Goal: Task Accomplishment & Management: Use online tool/utility

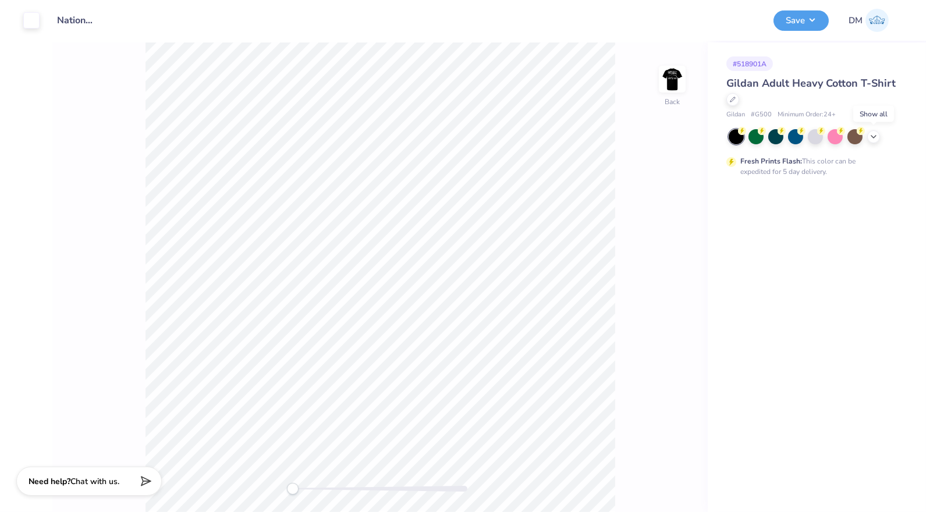
click at [873, 139] on icon at bounding box center [873, 136] width 9 height 9
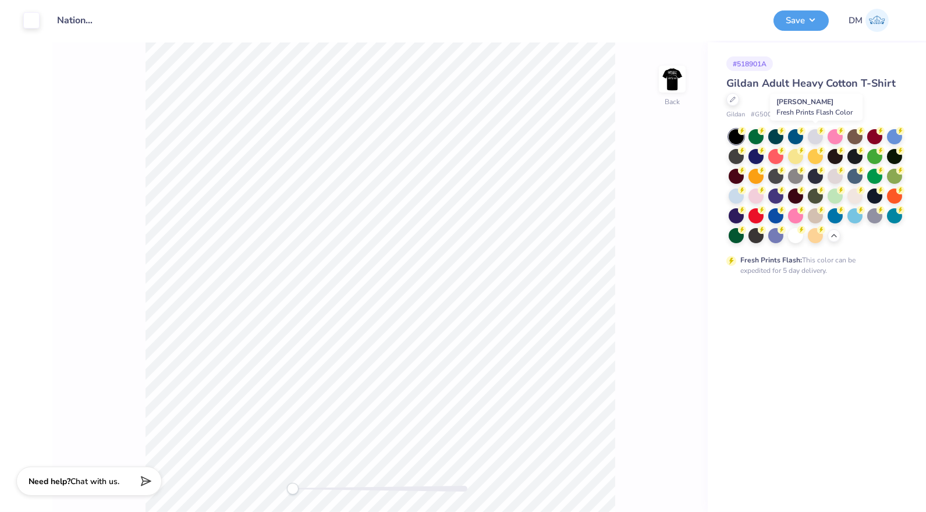
click at [812, 140] on div at bounding box center [815, 136] width 15 height 15
click at [672, 86] on img at bounding box center [671, 78] width 23 height 23
click at [33, 20] on div at bounding box center [31, 20] width 16 height 16
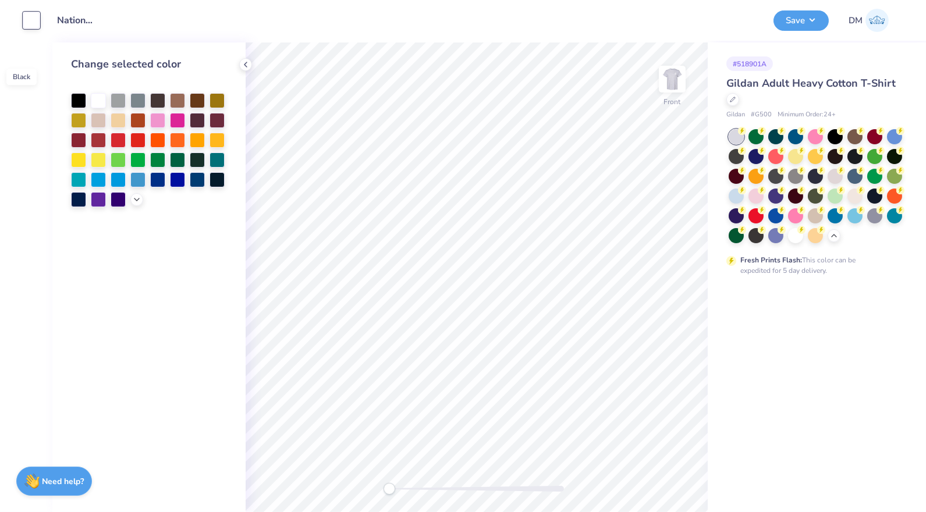
click at [80, 93] on div at bounding box center [78, 100] width 15 height 15
click at [675, 80] on img at bounding box center [671, 78] width 23 height 23
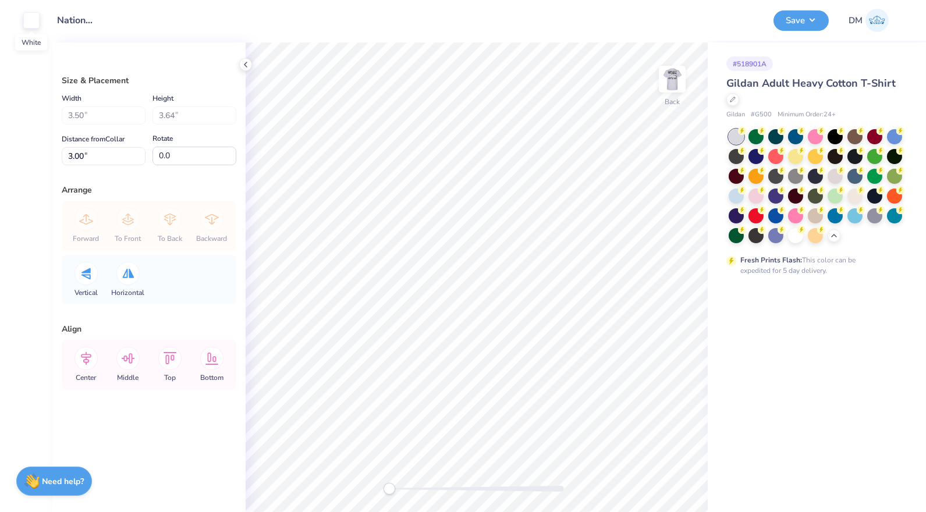
click at [32, 18] on div at bounding box center [31, 20] width 16 height 16
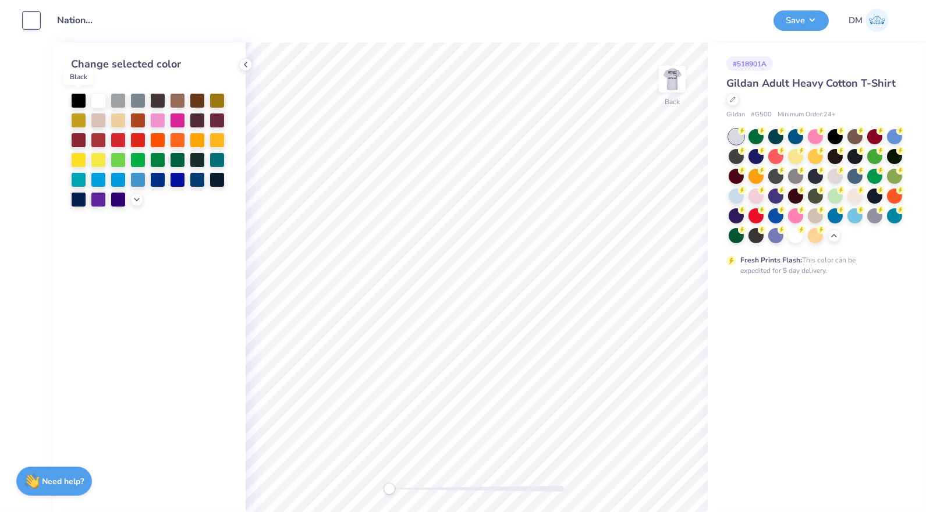
click at [80, 97] on div at bounding box center [78, 100] width 15 height 15
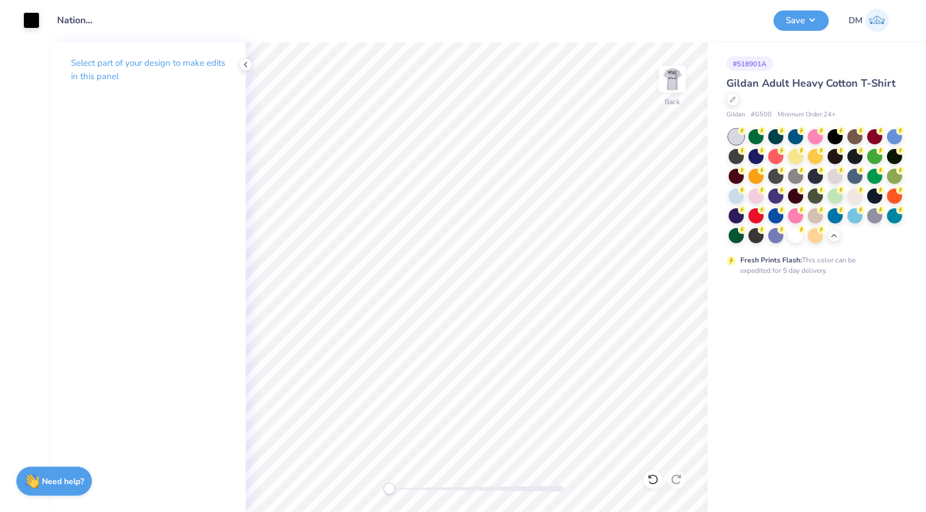
click at [240, 65] on div at bounding box center [245, 64] width 13 height 13
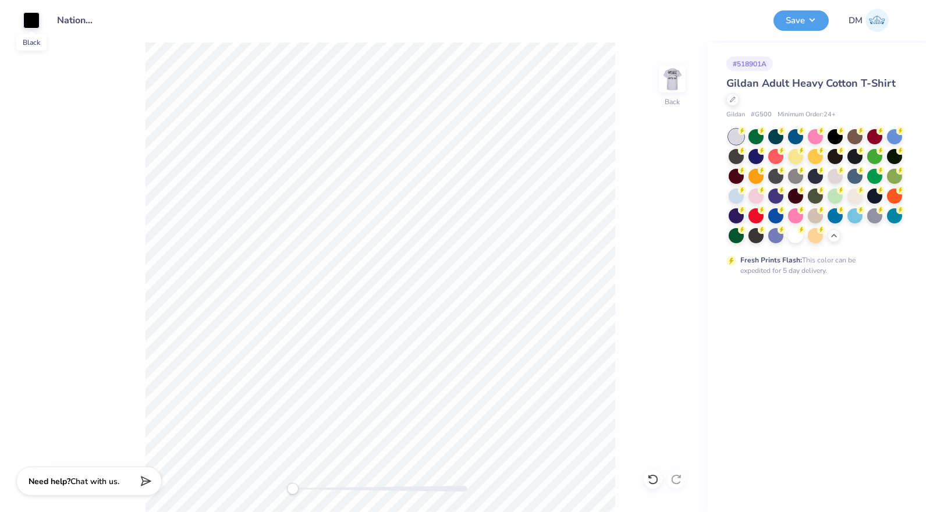
click at [36, 22] on div at bounding box center [31, 20] width 16 height 16
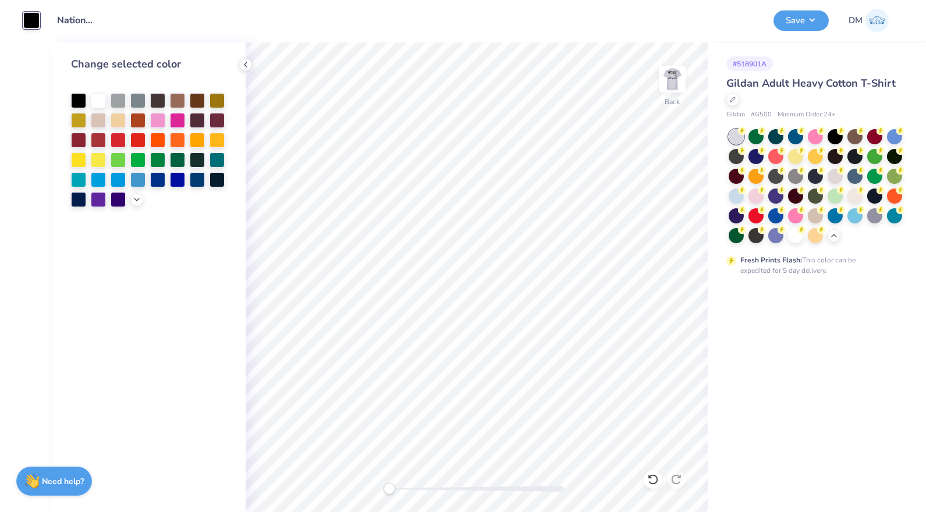
click at [241, 64] on icon at bounding box center [245, 64] width 9 height 9
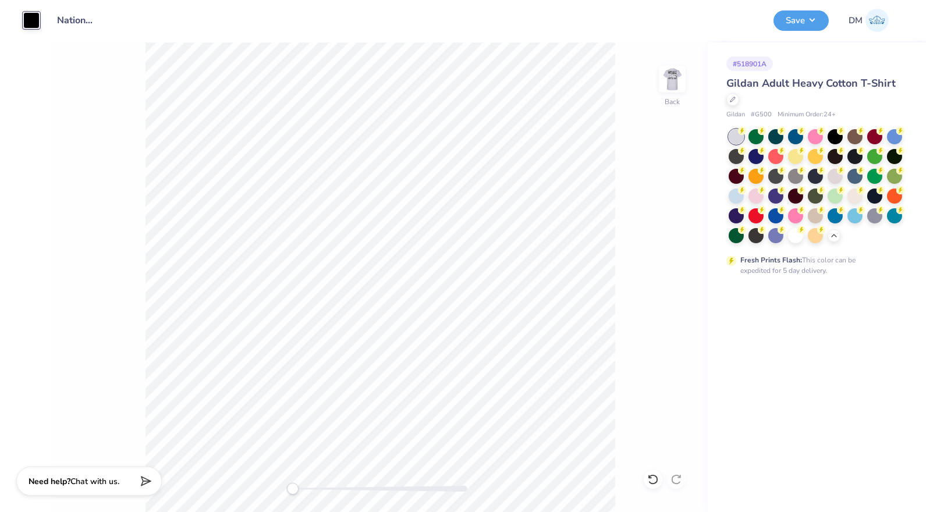
click at [668, 78] on img at bounding box center [671, 78] width 23 height 23
click at [809, 24] on button "Save" at bounding box center [800, 20] width 55 height 20
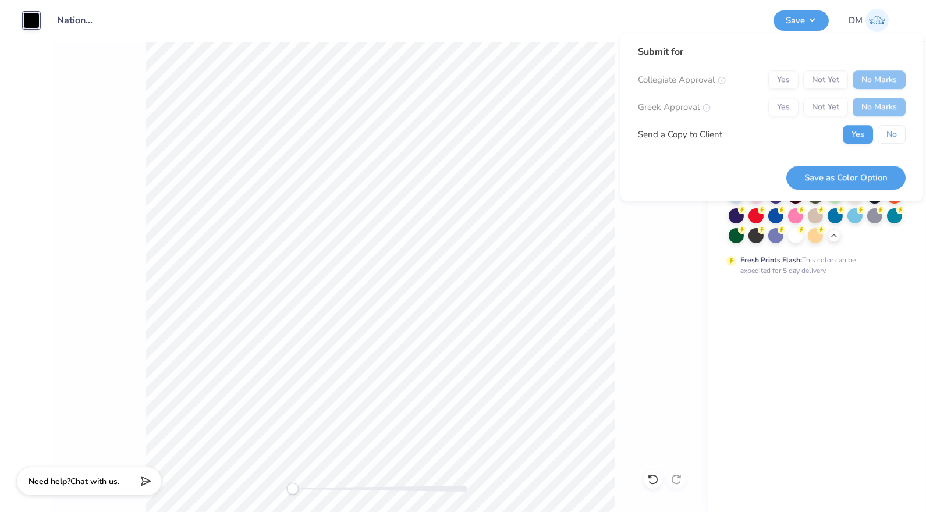
click at [894, 126] on button "No" at bounding box center [891, 134] width 28 height 19
click at [879, 176] on button "Save as Color Option" at bounding box center [845, 178] width 119 height 24
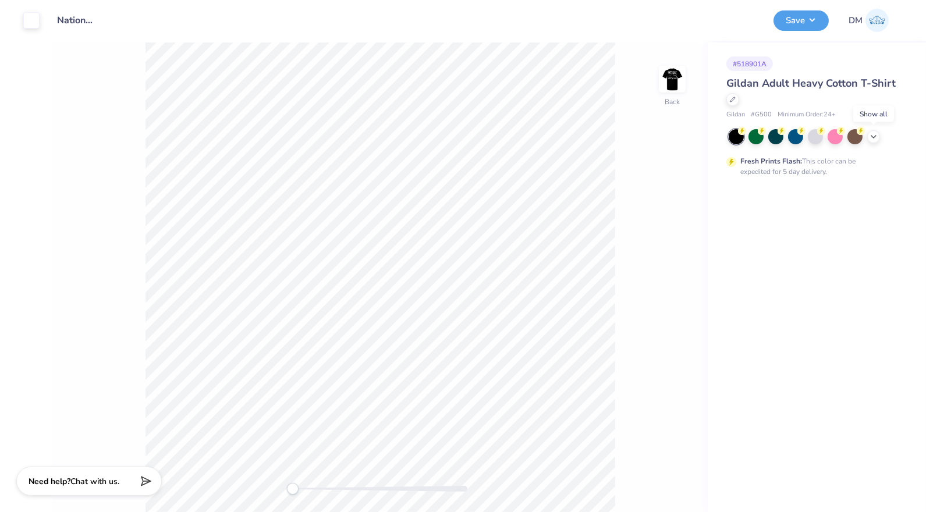
click at [873, 136] on polyline at bounding box center [873, 137] width 5 height 2
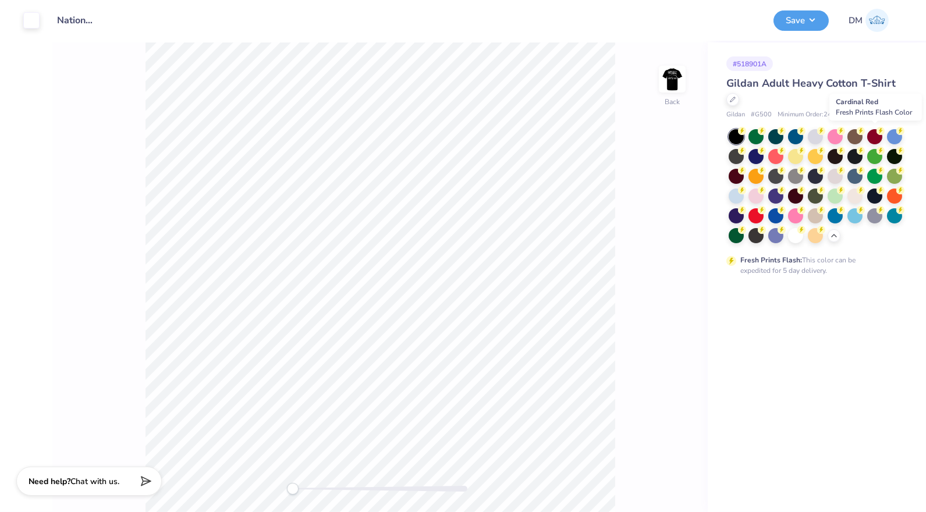
click at [874, 131] on div at bounding box center [874, 136] width 15 height 15
click at [676, 86] on img at bounding box center [671, 78] width 23 height 23
click at [34, 14] on div at bounding box center [31, 20] width 16 height 16
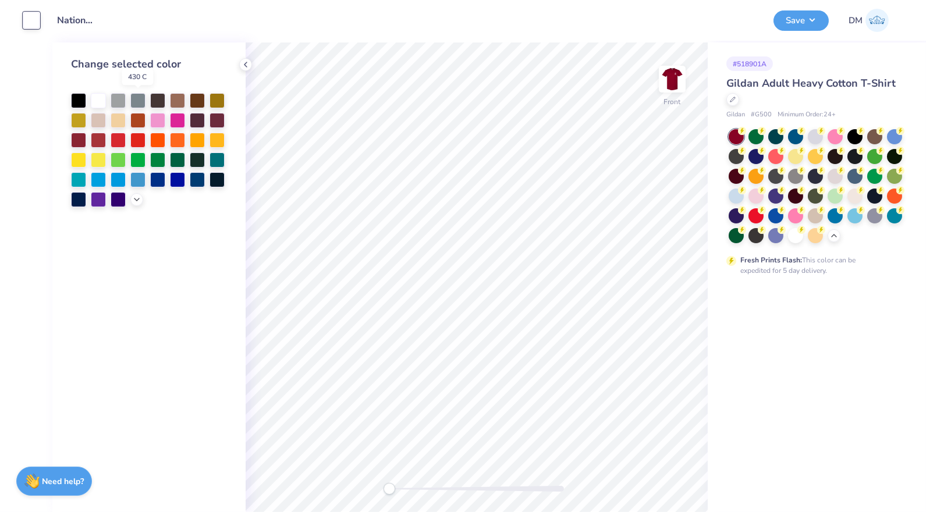
click at [141, 101] on div at bounding box center [137, 100] width 15 height 15
click at [99, 104] on div at bounding box center [98, 100] width 15 height 15
click at [76, 106] on div at bounding box center [78, 100] width 15 height 15
click at [93, 105] on div at bounding box center [98, 100] width 15 height 15
click at [660, 69] on img at bounding box center [671, 78] width 23 height 23
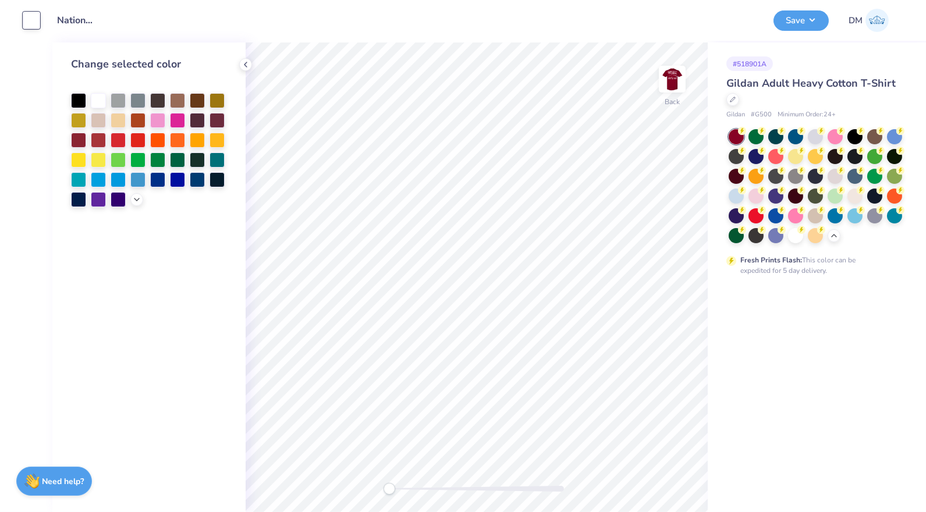
click at [794, 15] on button "Save" at bounding box center [800, 20] width 55 height 20
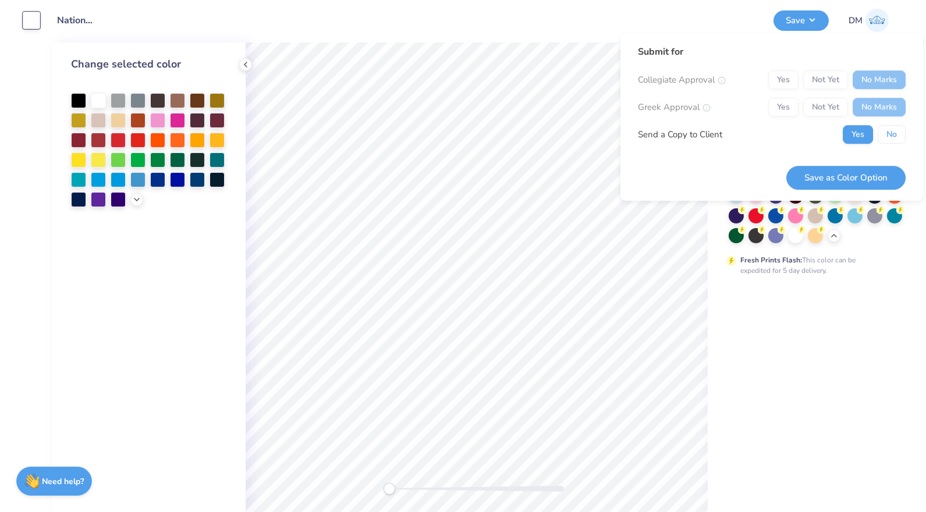
click at [891, 131] on button "No" at bounding box center [891, 134] width 28 height 19
click at [875, 185] on button "Save as Color Option" at bounding box center [845, 178] width 119 height 24
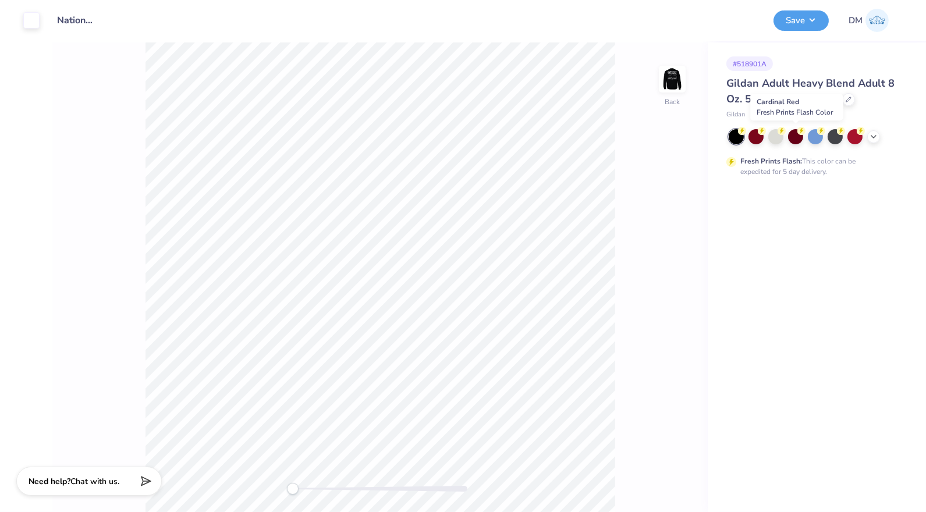
click at [788, 137] on div at bounding box center [795, 136] width 15 height 15
click at [674, 70] on img at bounding box center [671, 78] width 23 height 23
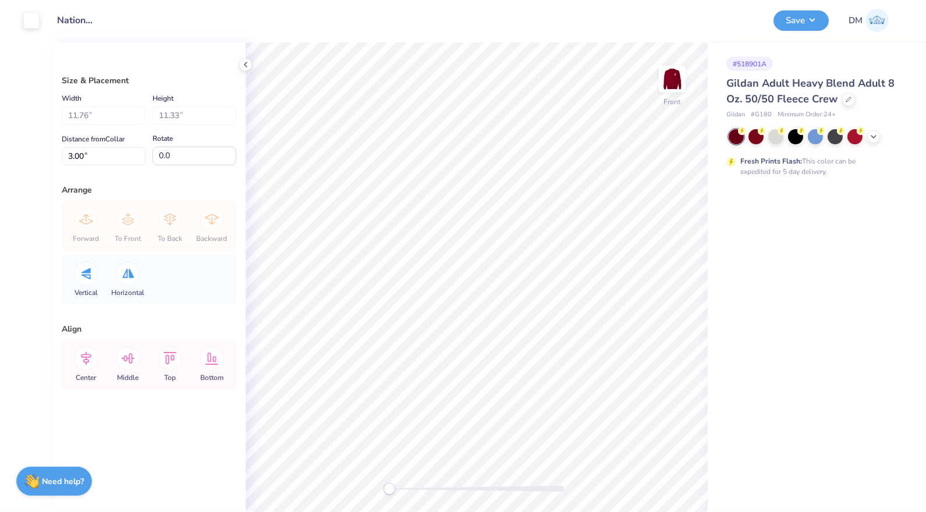
click at [731, 218] on div "# 518901A Gildan Adult Heavy Blend Adult 8 Oz. 50/50 Fleece Crew Gildan # G180 …" at bounding box center [817, 277] width 218 height 470
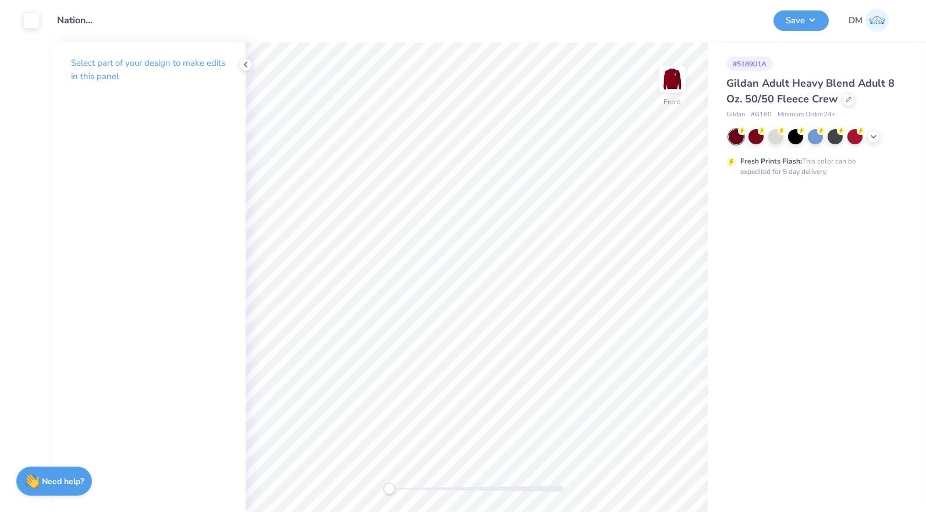
click at [795, 26] on button "Save" at bounding box center [800, 20] width 55 height 20
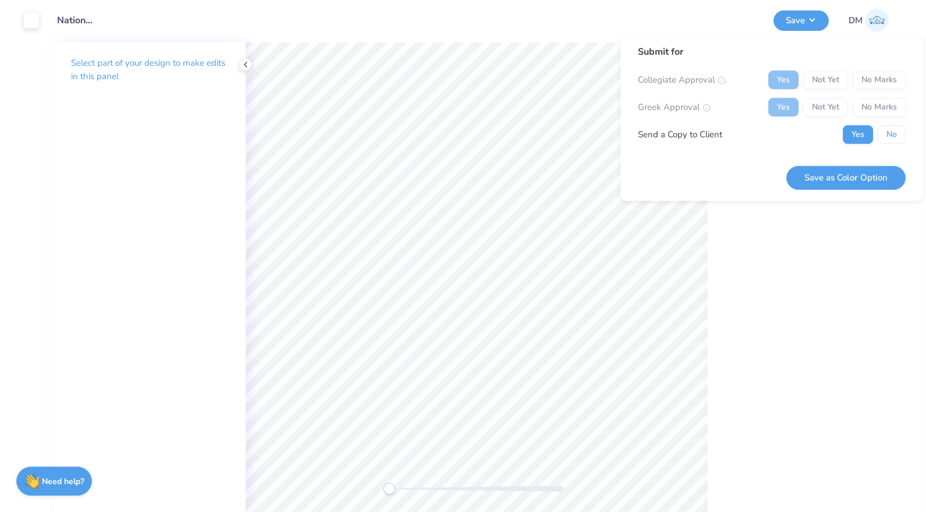
click at [894, 130] on button "No" at bounding box center [891, 134] width 28 height 19
click at [876, 180] on button "Save as Color Option" at bounding box center [845, 178] width 119 height 24
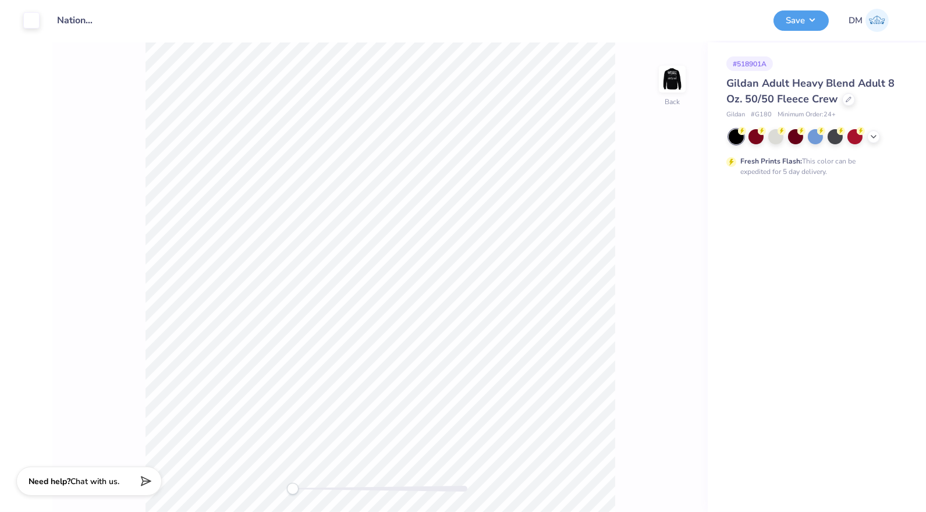
click at [813, 24] on button "Save" at bounding box center [800, 20] width 55 height 20
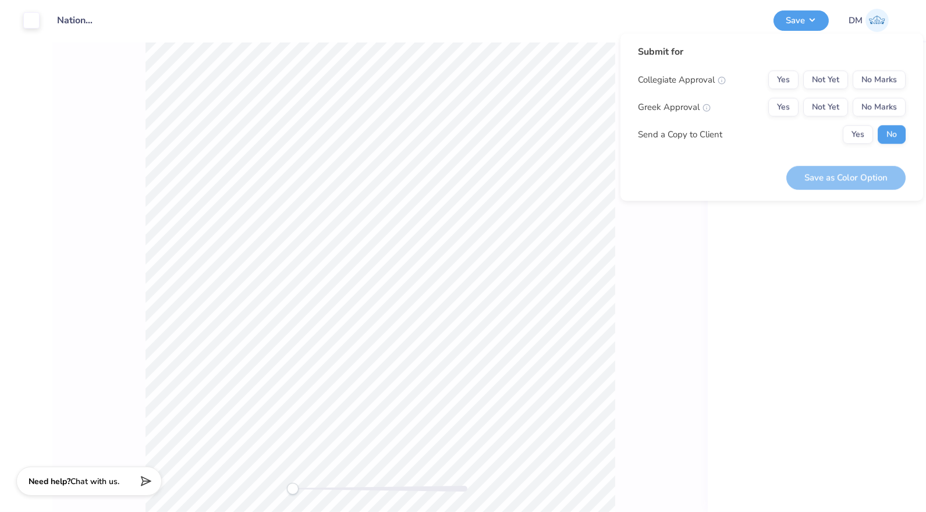
click at [823, 273] on div "# 518901A Gildan Adult Heavy Blend Adult 8 Oz. 50/50 Fleece Crew Gildan # G180 …" at bounding box center [817, 277] width 218 height 470
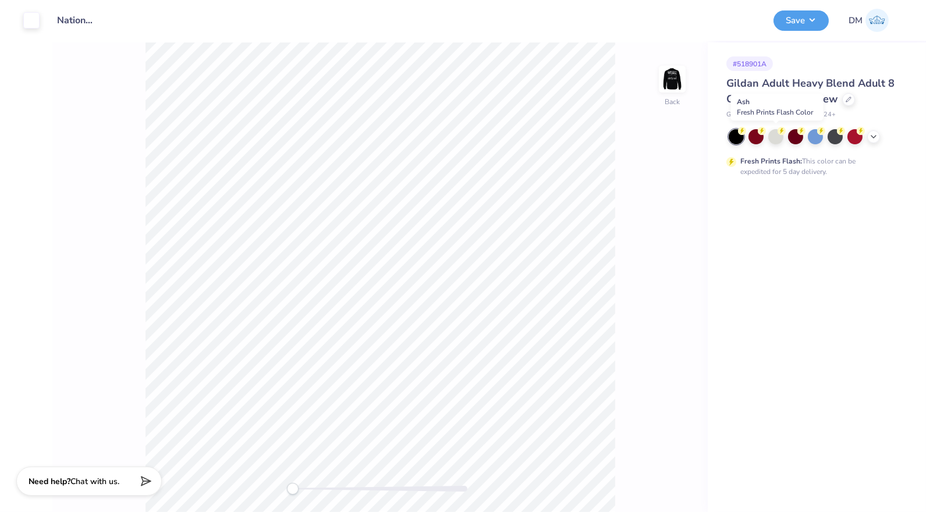
click at [778, 135] on div at bounding box center [775, 136] width 15 height 15
click at [37, 22] on div at bounding box center [31, 20] width 16 height 16
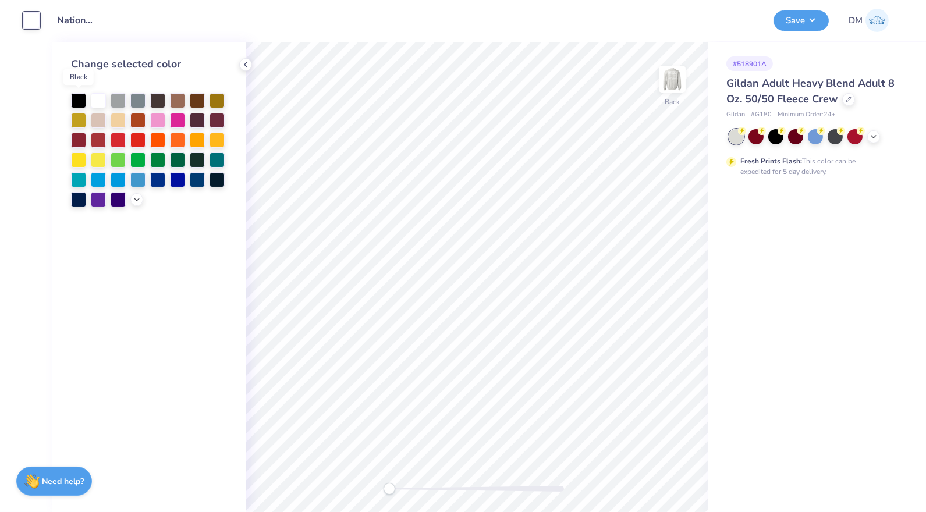
click at [79, 100] on div at bounding box center [78, 100] width 15 height 15
click at [673, 81] on img at bounding box center [671, 78] width 23 height 23
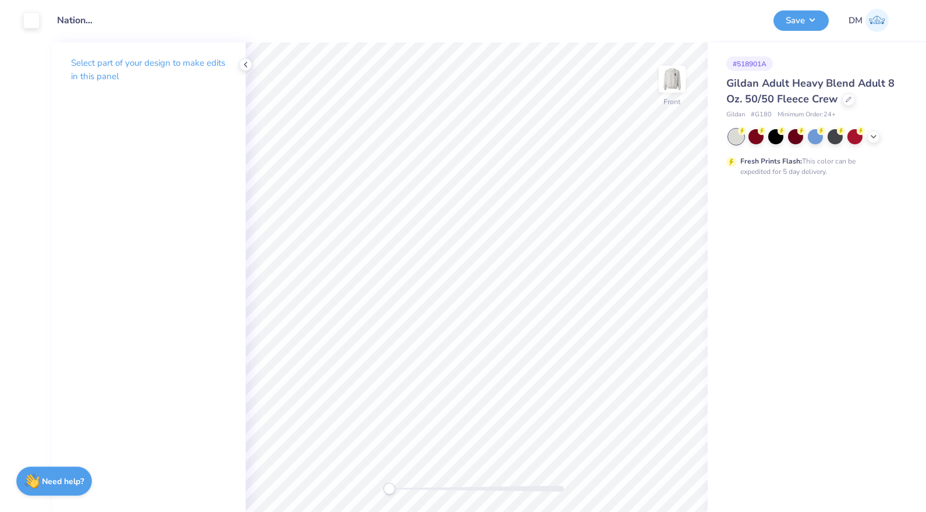
click at [30, 27] on div at bounding box center [31, 20] width 16 height 16
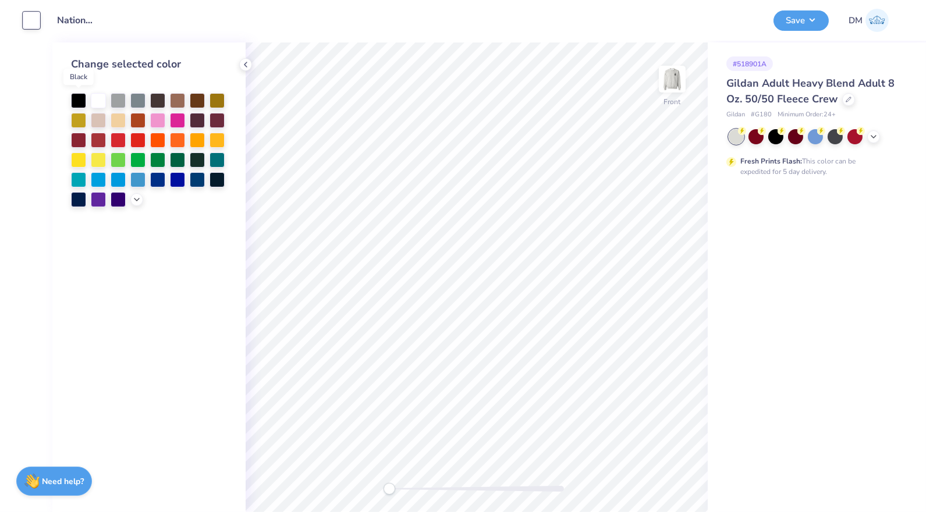
click at [85, 97] on div at bounding box center [78, 100] width 15 height 15
click at [815, 15] on button "Save" at bounding box center [800, 20] width 55 height 20
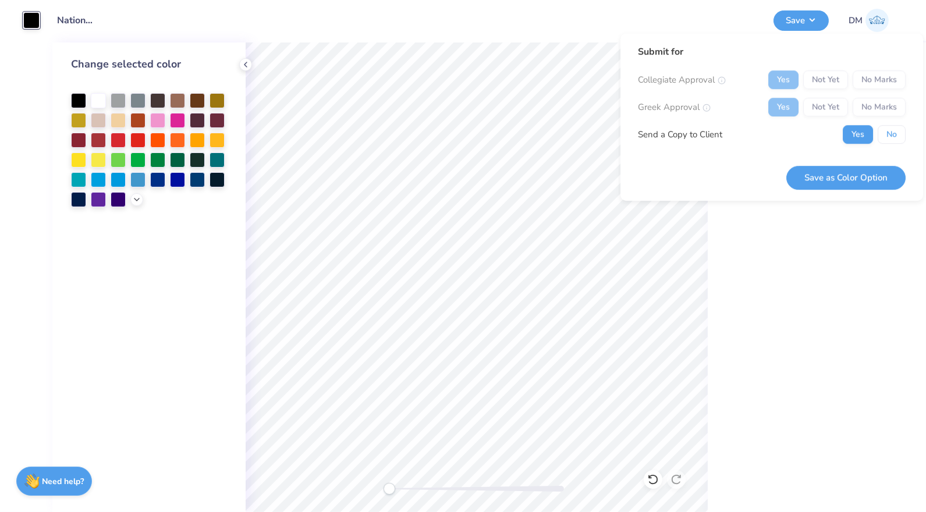
click at [887, 132] on button "No" at bounding box center [891, 134] width 28 height 19
click at [879, 167] on button "Save as Color Option" at bounding box center [845, 178] width 119 height 24
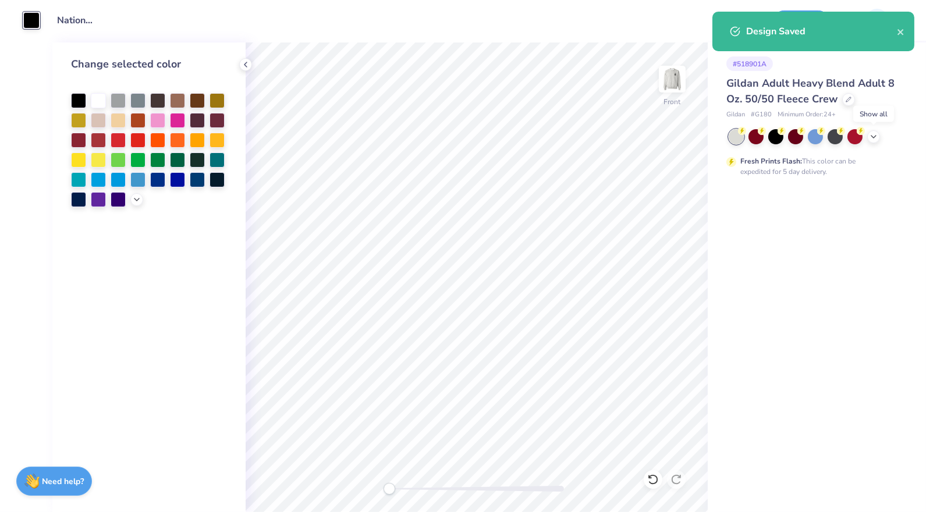
click at [868, 136] on div at bounding box center [873, 136] width 13 height 13
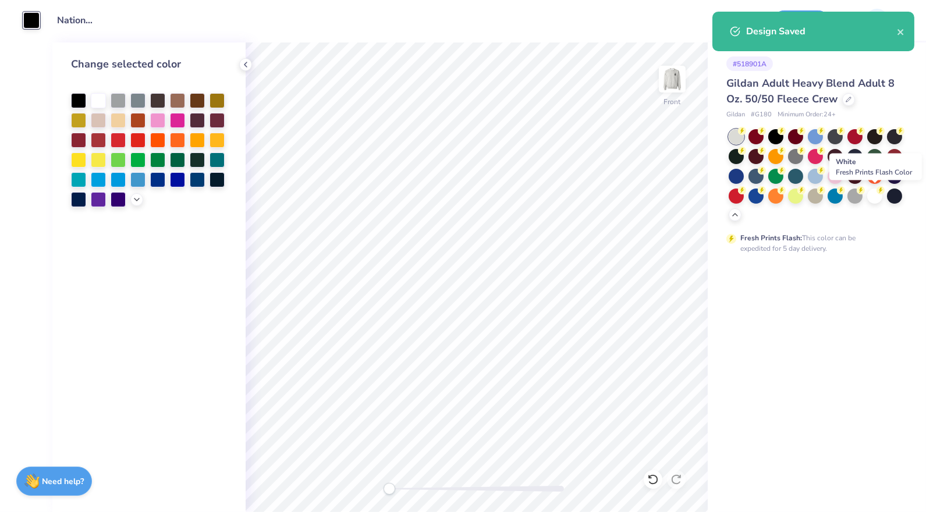
click at [875, 193] on div at bounding box center [874, 196] width 15 height 15
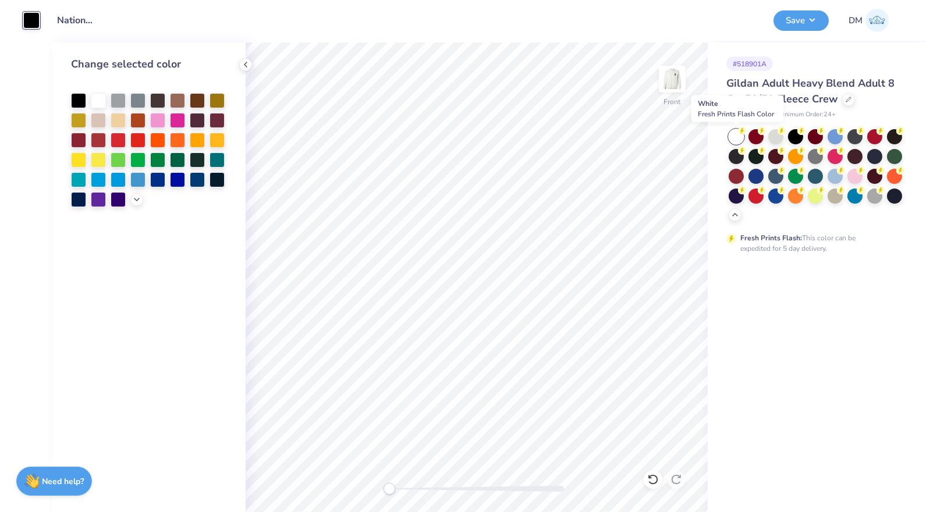
click at [740, 133] on circle at bounding box center [742, 131] width 8 height 8
click at [670, 85] on img at bounding box center [671, 78] width 23 height 23
click at [803, 29] on div "Save" at bounding box center [800, 20] width 55 height 20
click at [811, 21] on button "Save" at bounding box center [800, 20] width 55 height 20
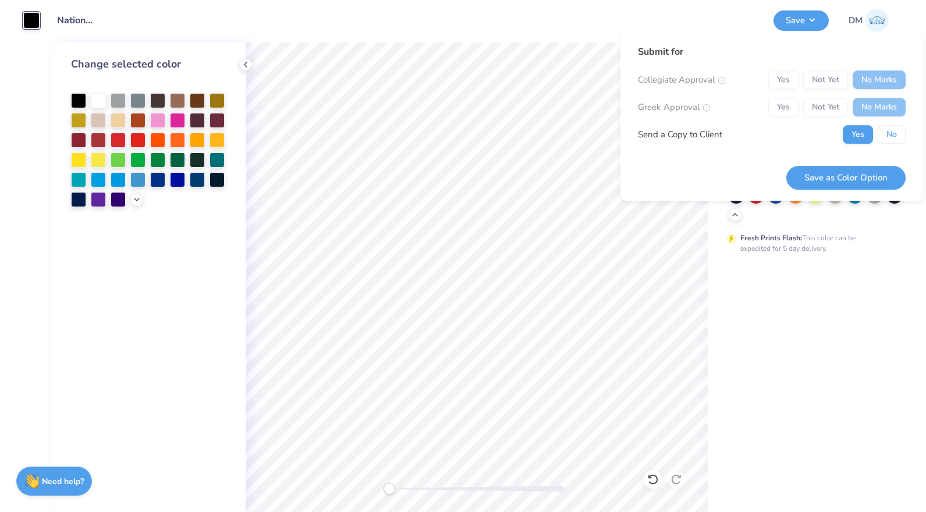
click at [889, 126] on button "No" at bounding box center [891, 134] width 28 height 19
click at [872, 178] on button "Save as Color Option" at bounding box center [845, 178] width 119 height 24
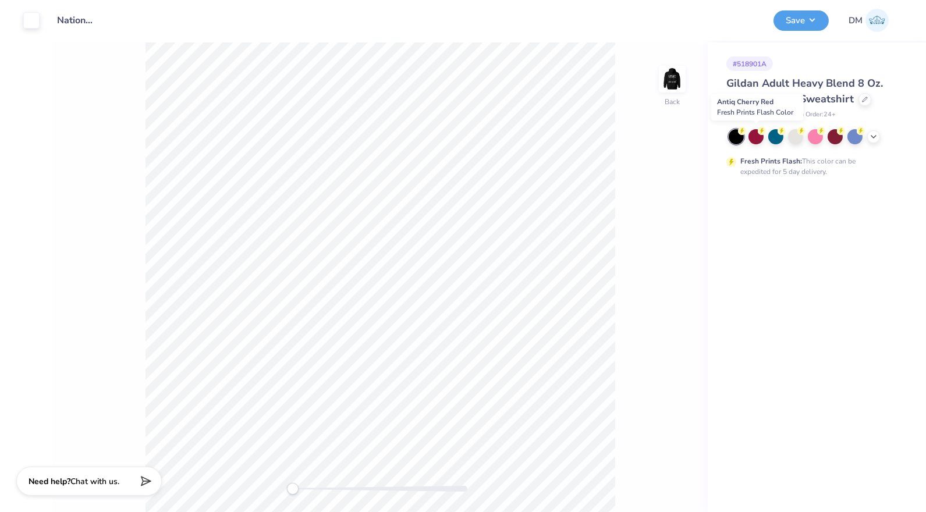
click at [753, 143] on div at bounding box center [755, 136] width 15 height 15
click at [664, 82] on img at bounding box center [671, 78] width 23 height 23
click at [876, 138] on icon at bounding box center [873, 136] width 9 height 9
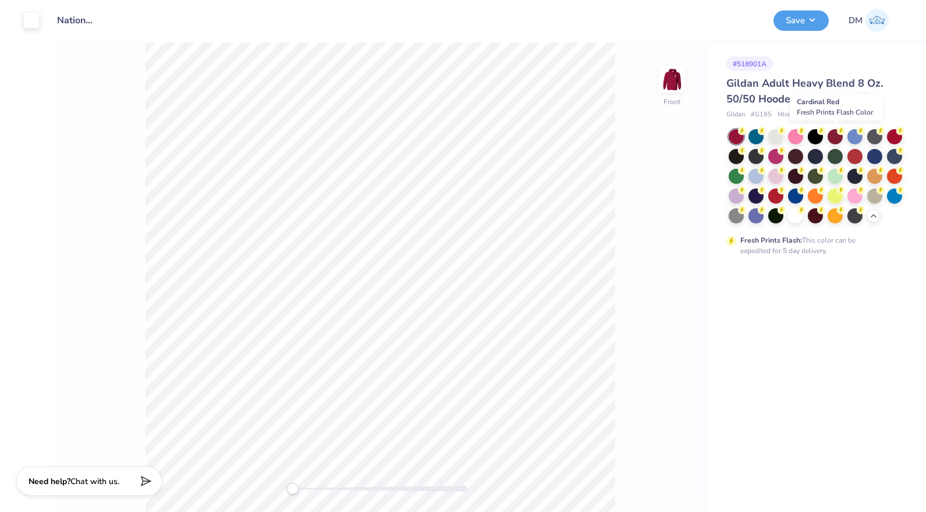
click at [838, 143] on div at bounding box center [834, 136] width 15 height 15
click at [682, 79] on img at bounding box center [671, 78] width 23 height 23
click at [784, 28] on button "Save" at bounding box center [800, 20] width 55 height 20
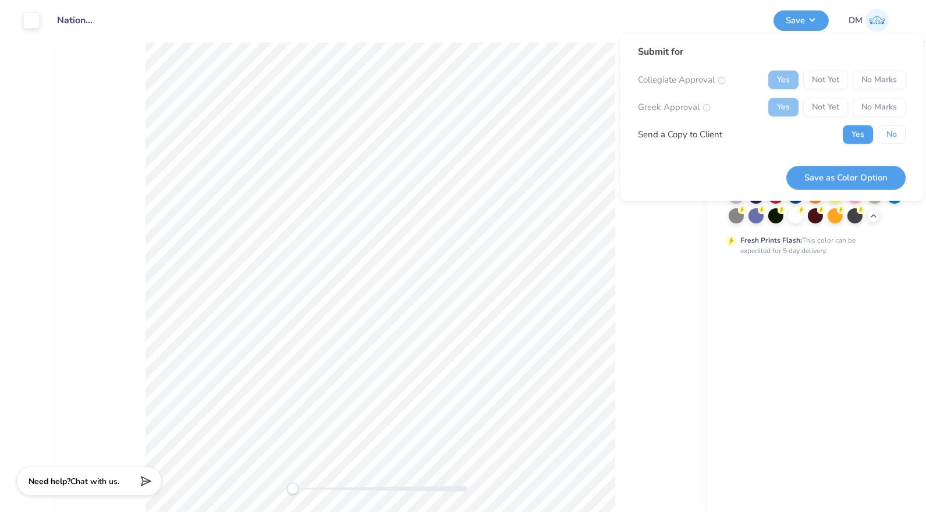
click at [887, 141] on button "No" at bounding box center [891, 134] width 28 height 19
click at [877, 183] on button "Save as Color Option" at bounding box center [845, 178] width 119 height 24
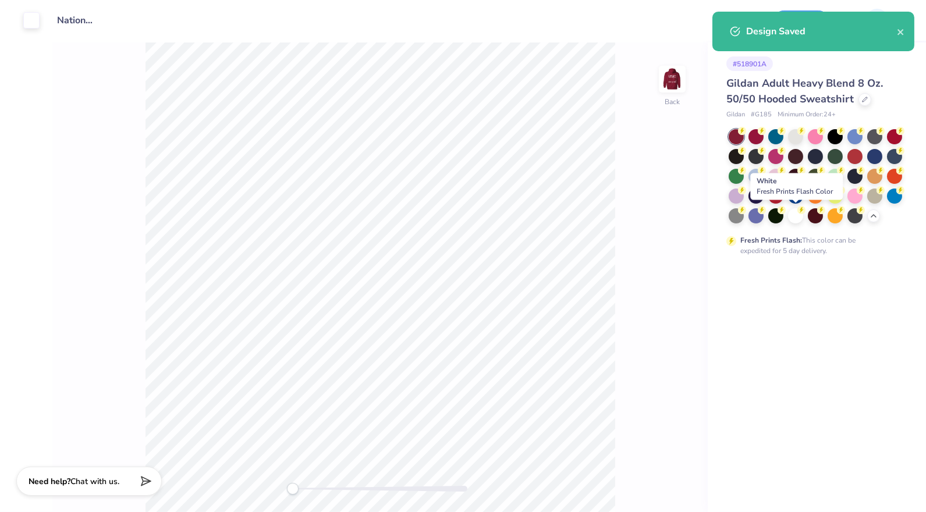
click at [800, 215] on div at bounding box center [795, 215] width 15 height 15
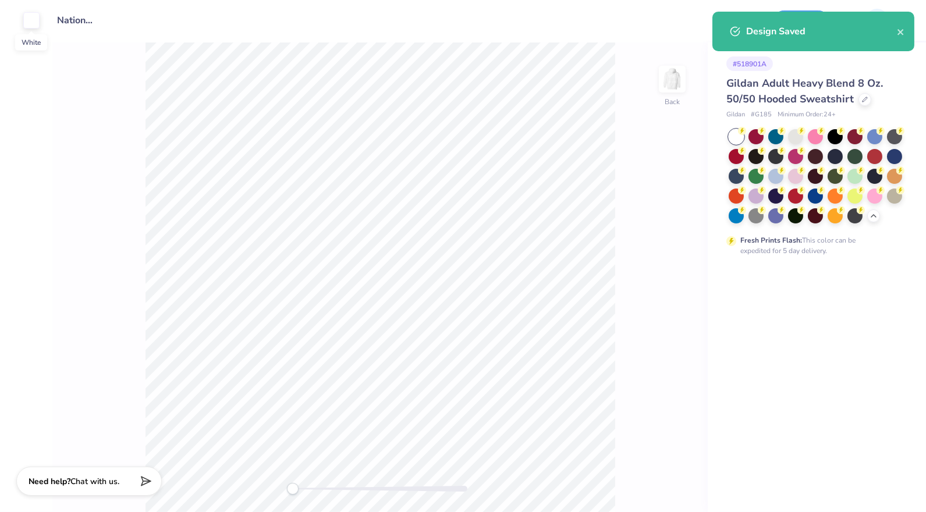
click at [34, 23] on div at bounding box center [31, 20] width 16 height 16
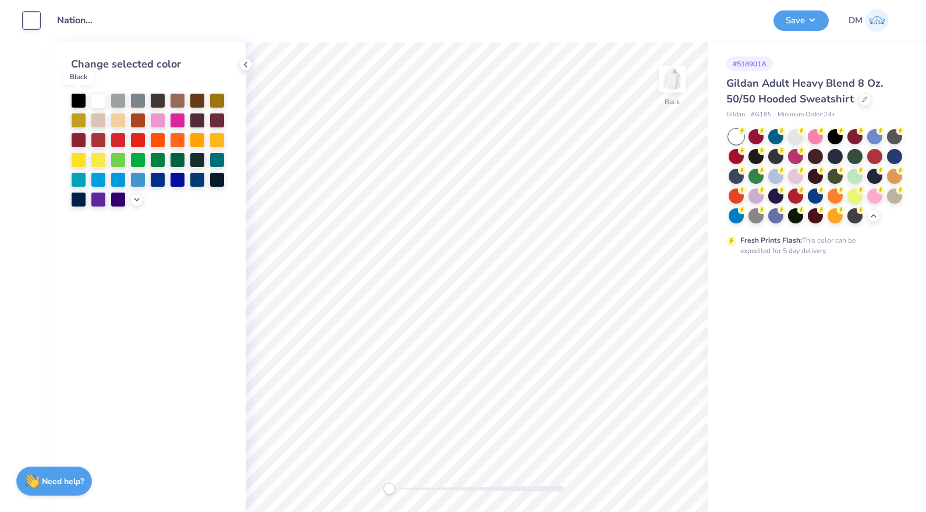
click at [85, 94] on div at bounding box center [78, 100] width 15 height 15
click at [673, 93] on div at bounding box center [672, 79] width 27 height 27
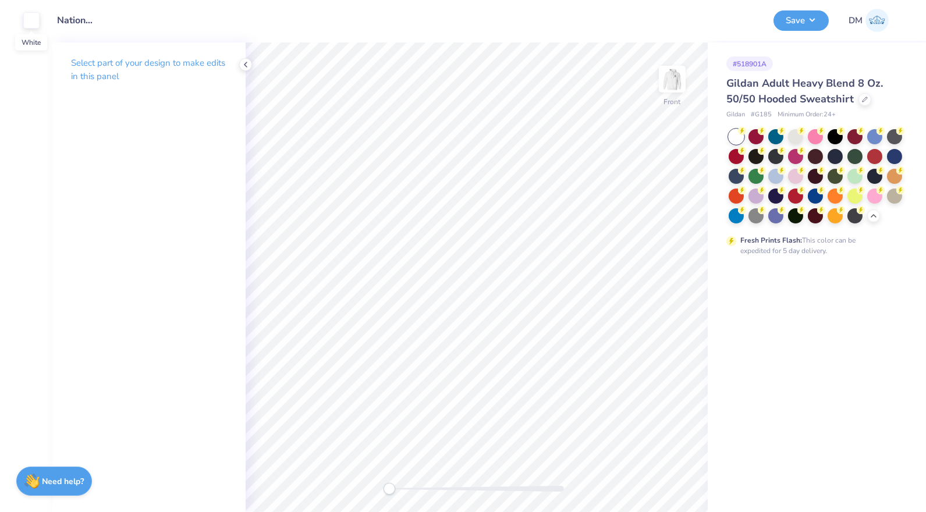
click at [25, 20] on div at bounding box center [31, 20] width 16 height 16
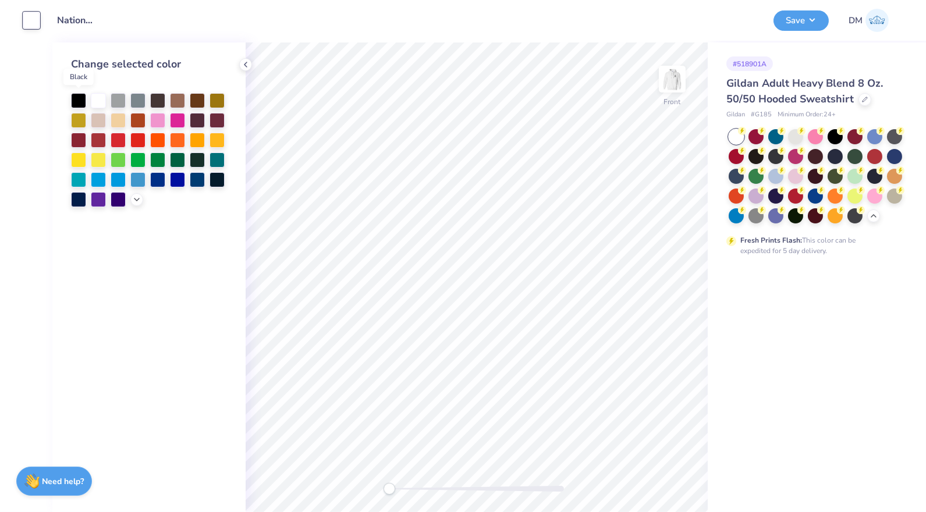
click at [83, 100] on div at bounding box center [78, 100] width 15 height 15
click at [897, 322] on div "# 518901A Gildan Adult Heavy Blend 8 Oz. 50/50 Hooded Sweatshirt Gildan # G185 …" at bounding box center [817, 277] width 218 height 470
click at [810, 11] on button "Save" at bounding box center [800, 20] width 55 height 20
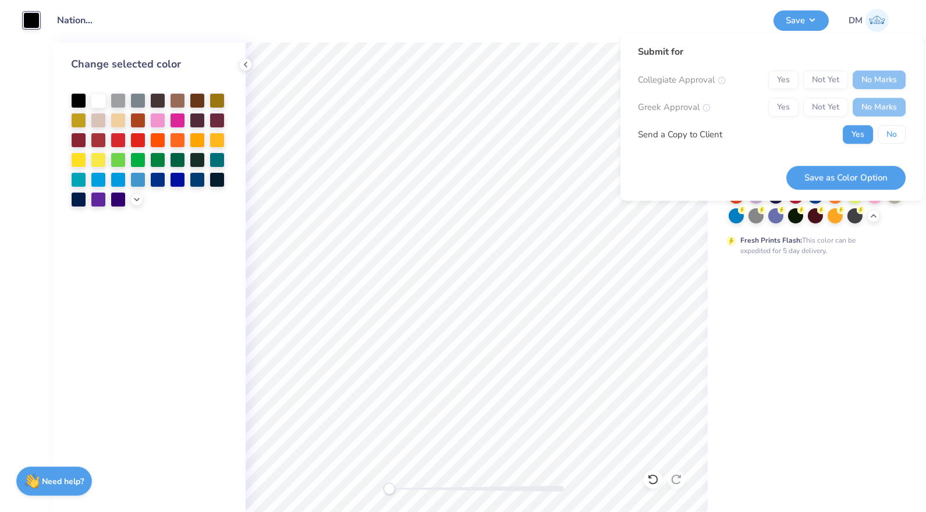
click at [890, 138] on button "No" at bounding box center [891, 134] width 28 height 19
click at [888, 175] on button "Save as Color Option" at bounding box center [845, 178] width 119 height 24
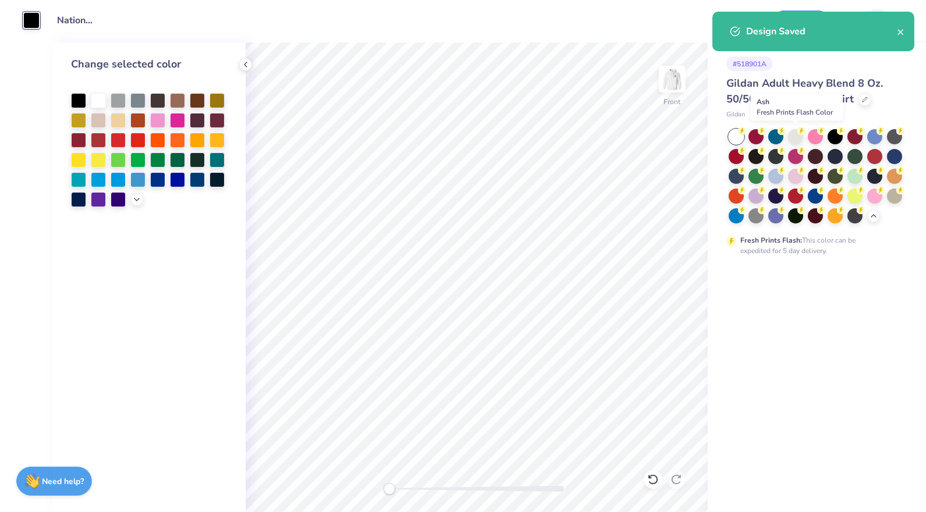
click at [790, 132] on div at bounding box center [795, 136] width 15 height 15
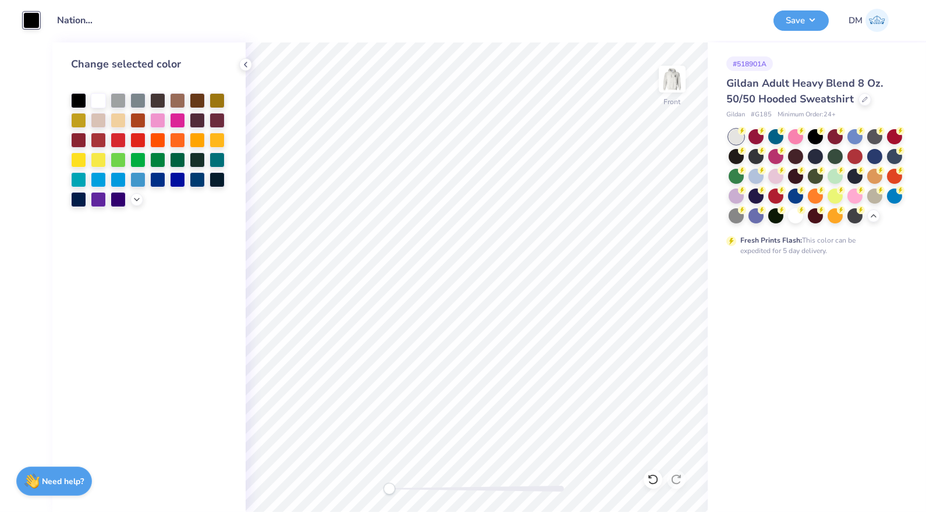
click at [678, 80] on img at bounding box center [671, 78] width 23 height 23
click at [795, 25] on button "Save" at bounding box center [800, 20] width 55 height 20
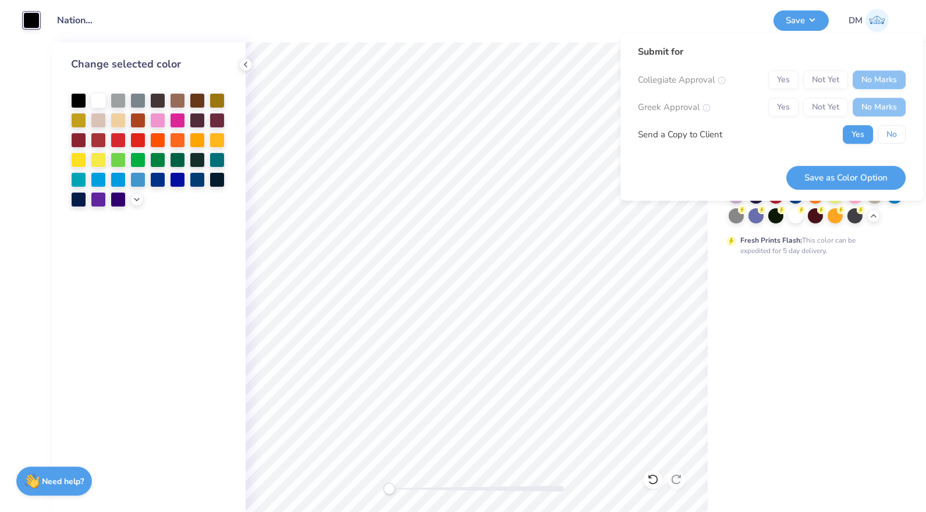
click at [904, 140] on button "No" at bounding box center [891, 134] width 28 height 19
click at [869, 173] on button "Save as Color Option" at bounding box center [845, 178] width 119 height 24
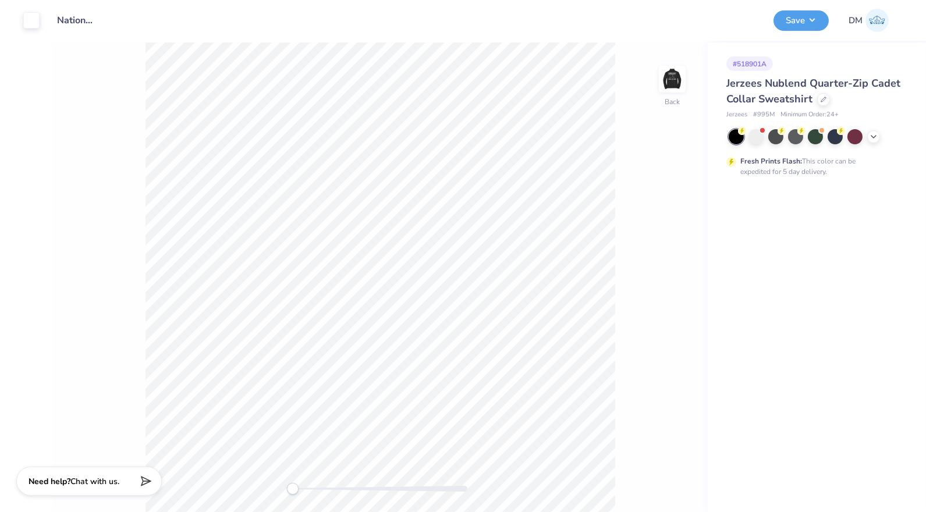
click at [763, 140] on div at bounding box center [815, 136] width 174 height 15
click at [755, 137] on div at bounding box center [755, 136] width 15 height 15
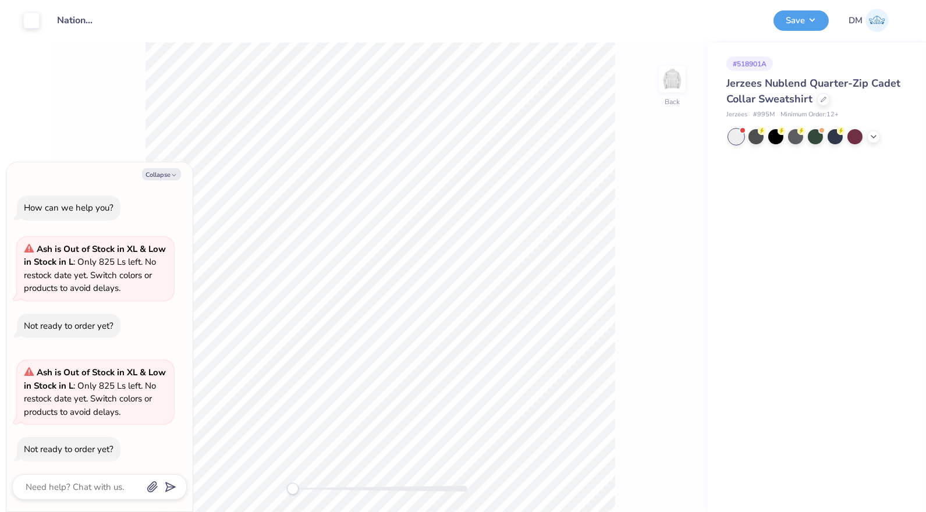
scroll to position [8, 0]
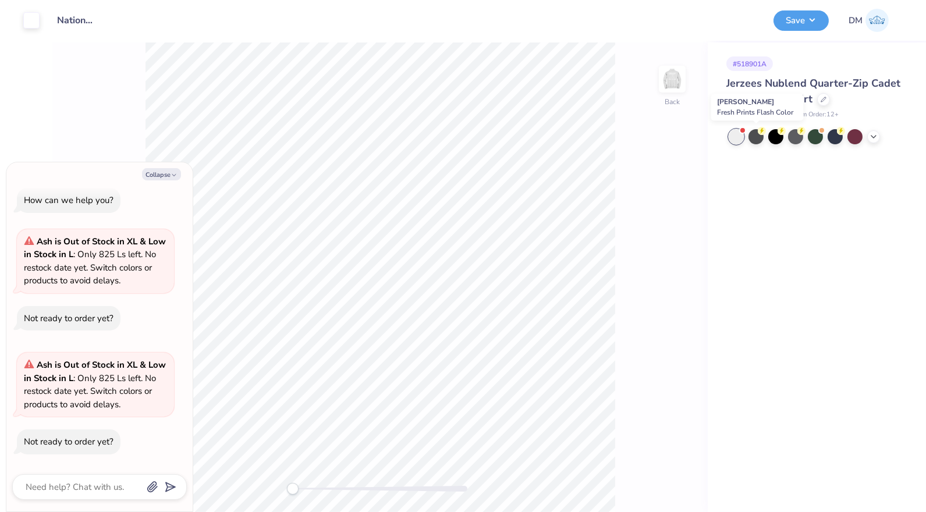
click at [758, 139] on div at bounding box center [755, 136] width 15 height 15
click at [874, 138] on icon at bounding box center [873, 136] width 9 height 9
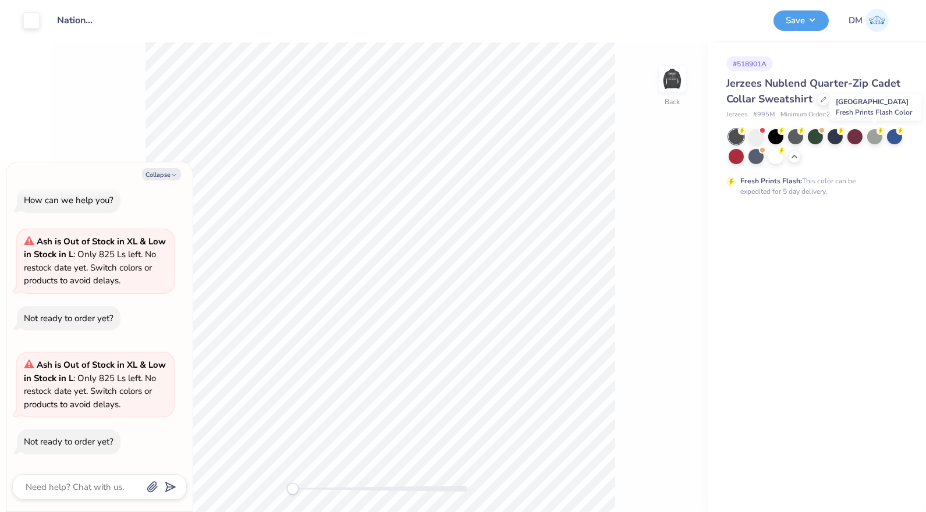
click at [874, 138] on div at bounding box center [874, 136] width 15 height 15
click at [776, 136] on div at bounding box center [775, 136] width 15 height 15
click at [870, 140] on div at bounding box center [874, 136] width 15 height 15
click at [820, 141] on div at bounding box center [815, 136] width 15 height 15
click at [879, 143] on div at bounding box center [874, 136] width 15 height 15
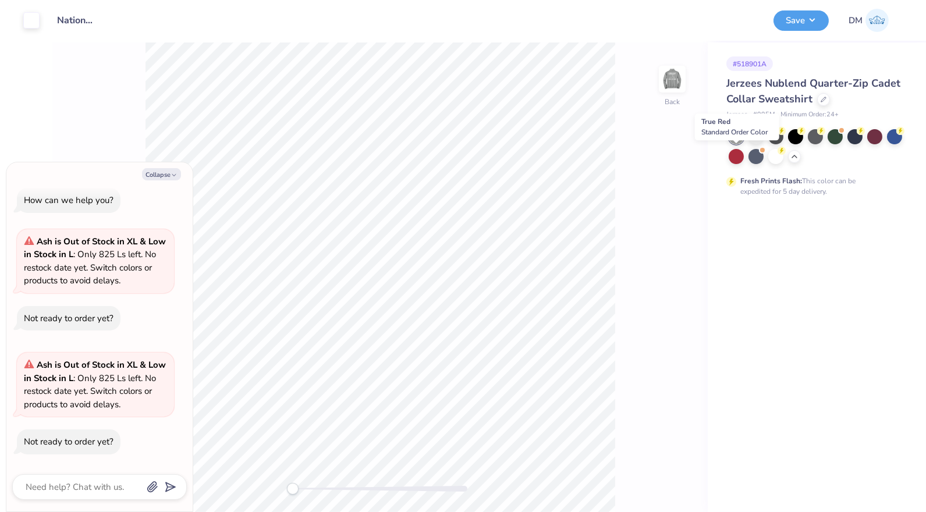
click at [738, 160] on div at bounding box center [735, 156] width 15 height 15
click at [678, 84] on img at bounding box center [671, 78] width 23 height 23
click at [817, 16] on button "Save" at bounding box center [800, 20] width 55 height 20
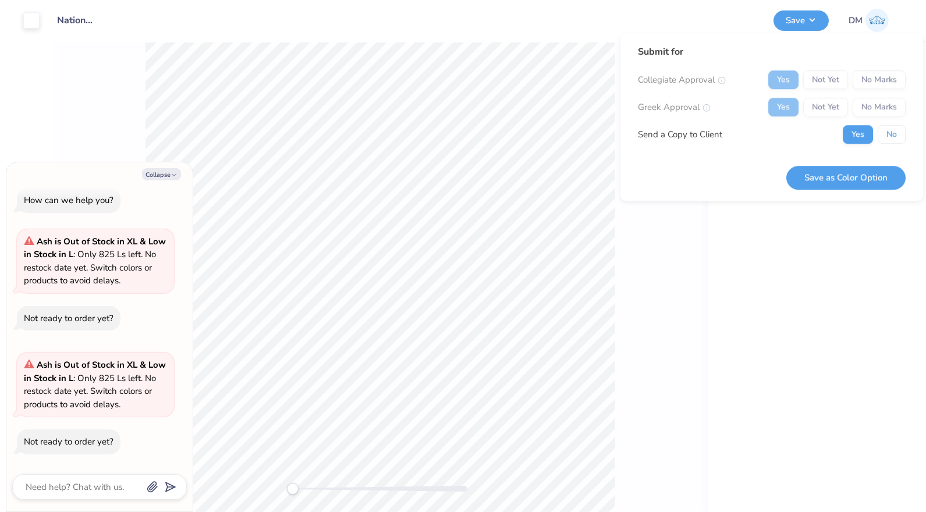
click at [885, 137] on button "No" at bounding box center [891, 134] width 28 height 19
click at [866, 182] on button "Save as Color Option" at bounding box center [845, 178] width 119 height 24
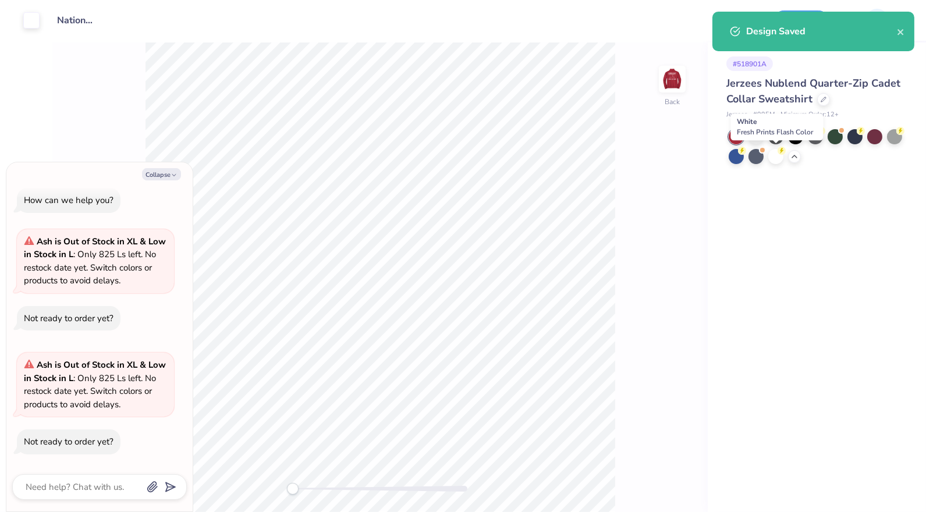
click at [773, 156] on div at bounding box center [775, 156] width 15 height 15
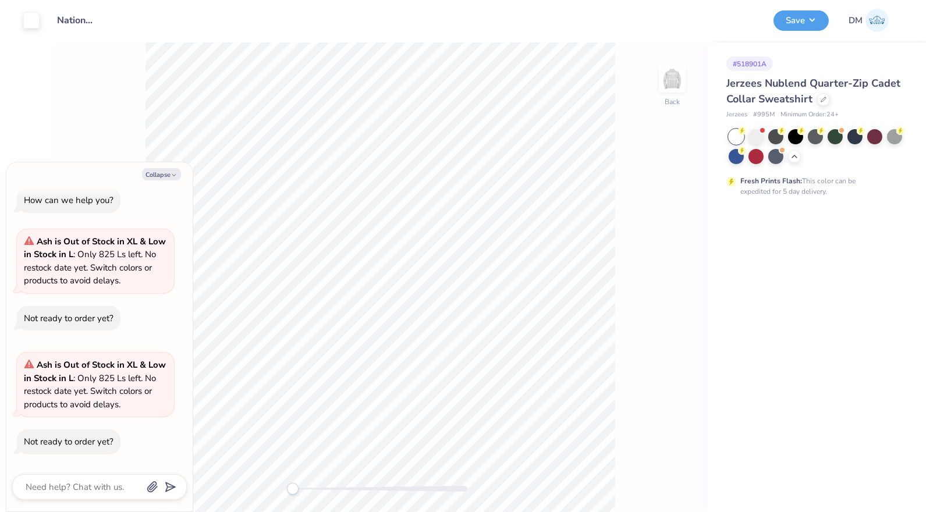
click at [17, 17] on div "Art colors" at bounding box center [20, 20] width 40 height 41
click at [27, 19] on div at bounding box center [31, 20] width 16 height 16
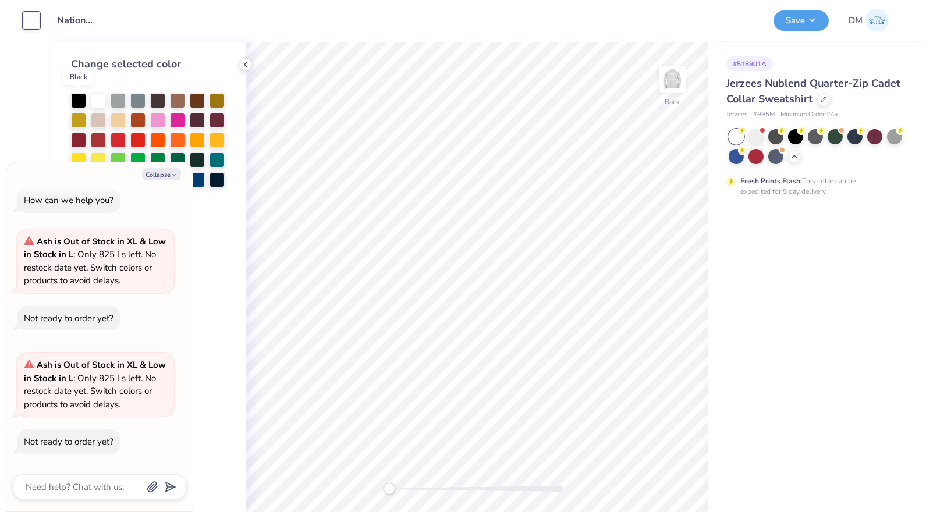
click at [73, 95] on div at bounding box center [78, 100] width 15 height 15
click at [167, 177] on button "Collapse" at bounding box center [161, 174] width 39 height 12
type textarea "x"
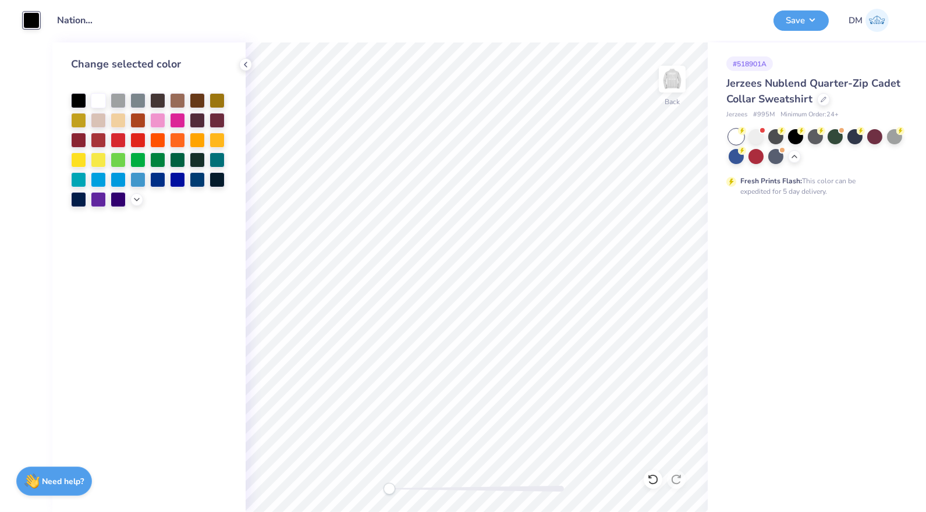
click at [671, 74] on img at bounding box center [671, 78] width 23 height 23
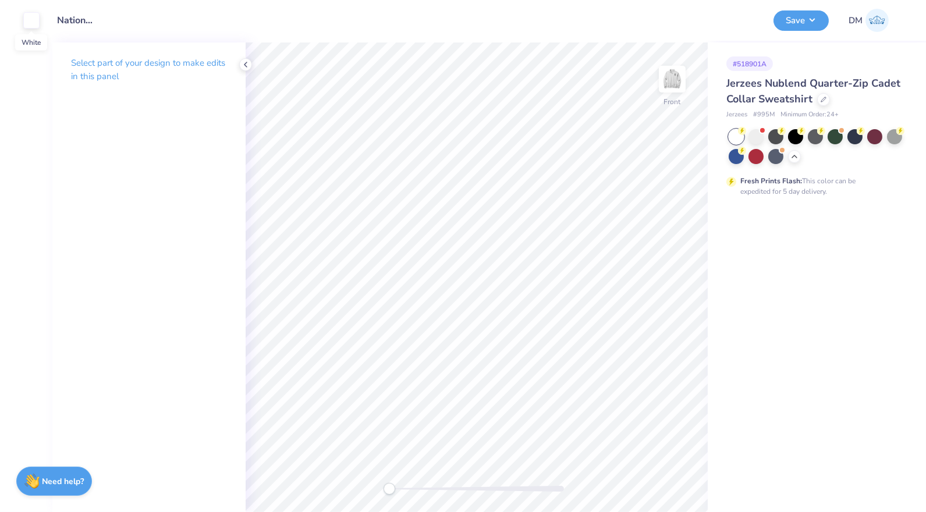
click at [29, 15] on div at bounding box center [31, 20] width 16 height 16
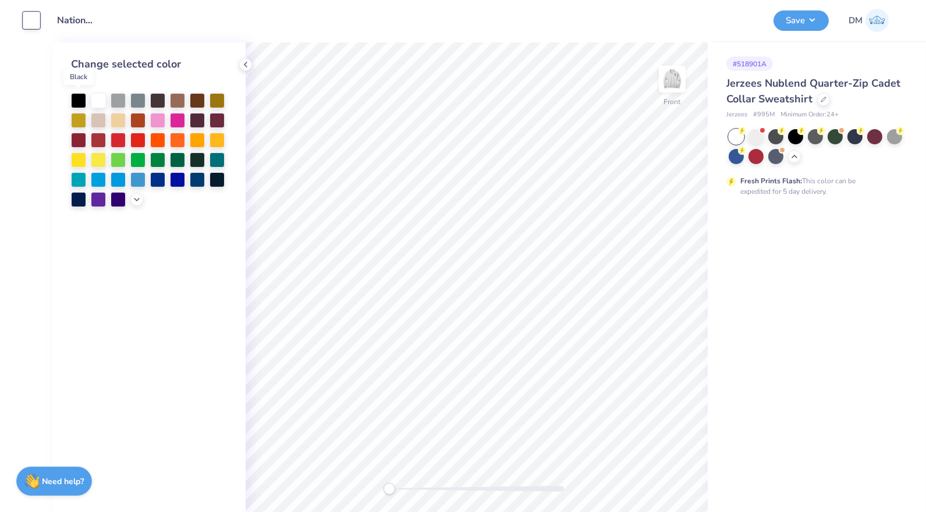
click at [79, 102] on div at bounding box center [78, 100] width 15 height 15
click at [805, 19] on button "Save" at bounding box center [800, 20] width 55 height 20
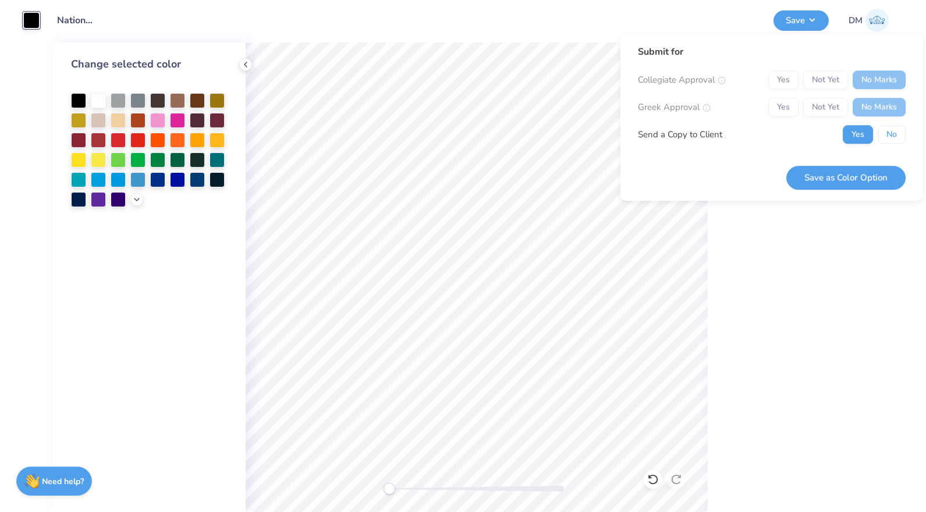
click at [895, 134] on button "No" at bounding box center [891, 134] width 28 height 19
click at [882, 175] on button "Save as Color Option" at bounding box center [845, 178] width 119 height 24
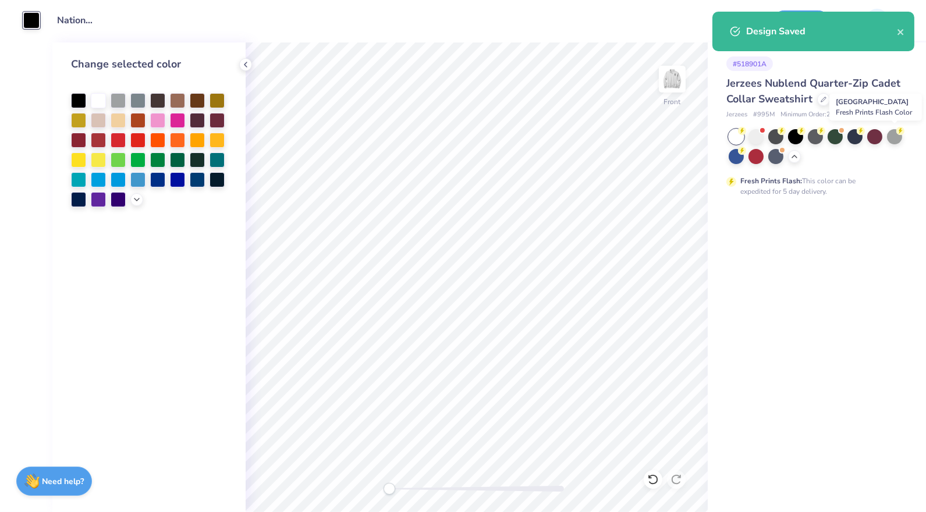
click at [893, 135] on div at bounding box center [894, 136] width 15 height 15
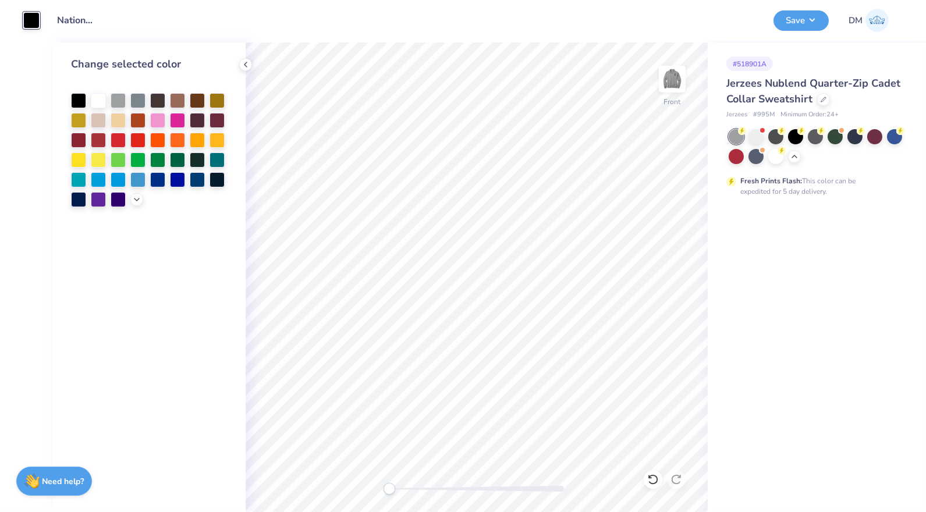
click at [682, 87] on img at bounding box center [671, 78] width 23 height 23
click at [812, 25] on button "Save" at bounding box center [800, 20] width 55 height 20
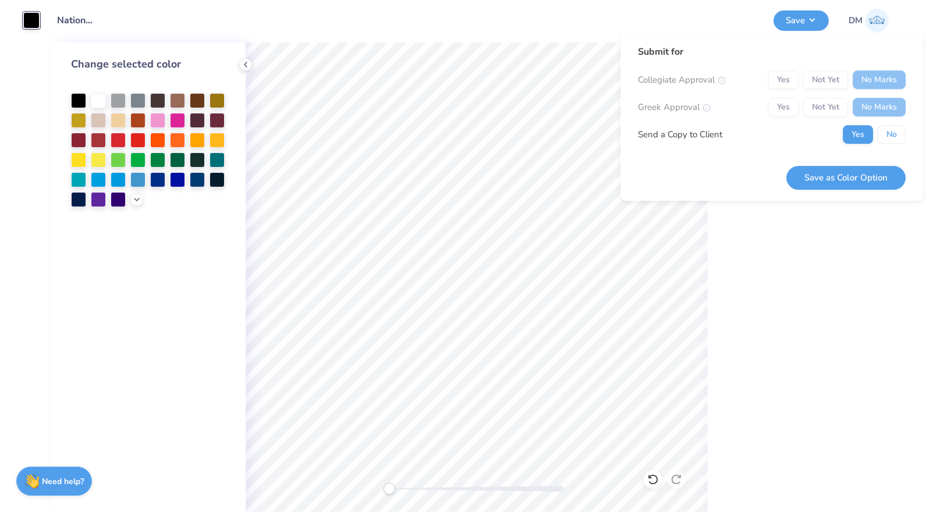
click at [902, 143] on button "No" at bounding box center [891, 134] width 28 height 19
click at [858, 179] on button "Save as Color Option" at bounding box center [845, 178] width 119 height 24
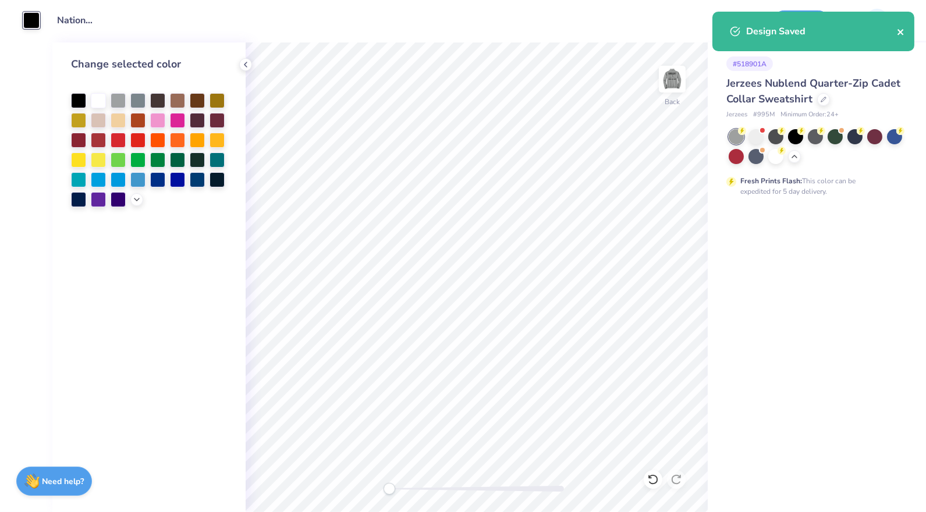
click at [903, 28] on icon "close" at bounding box center [901, 31] width 8 height 9
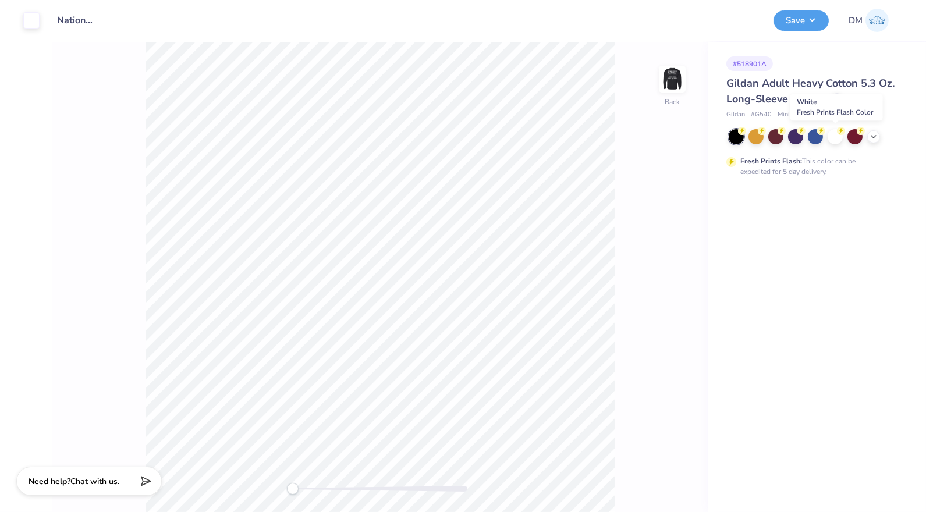
click at [836, 136] on div at bounding box center [834, 136] width 15 height 15
click at [33, 17] on div at bounding box center [31, 20] width 16 height 16
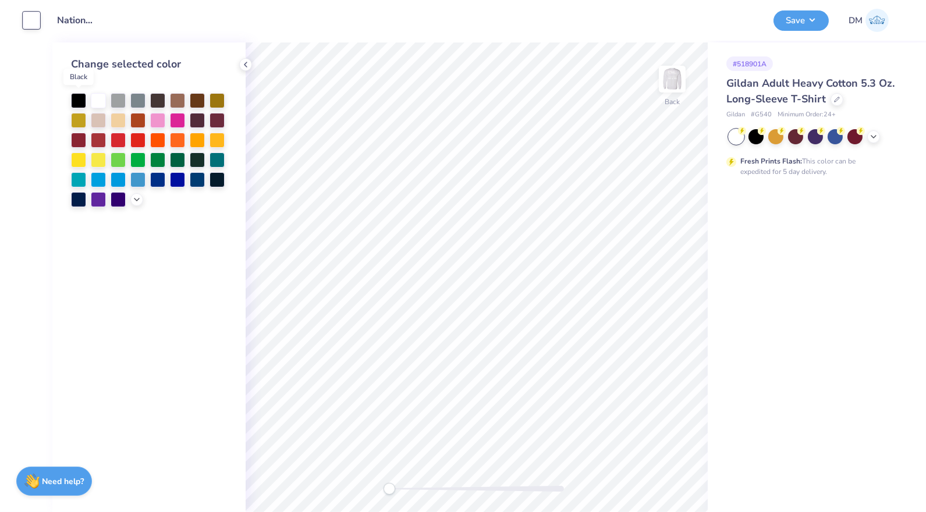
click at [77, 98] on div at bounding box center [78, 100] width 15 height 15
click at [670, 91] on img at bounding box center [671, 78] width 23 height 23
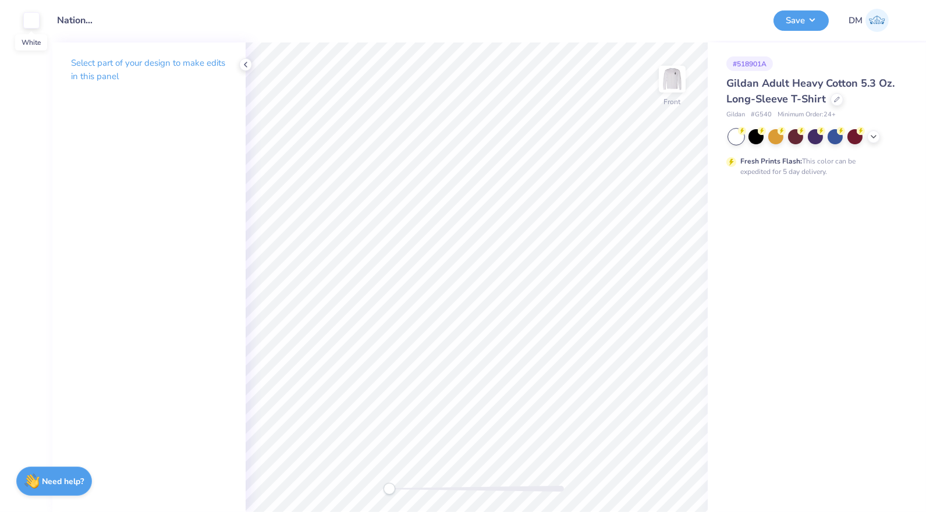
click at [29, 26] on div at bounding box center [31, 20] width 16 height 16
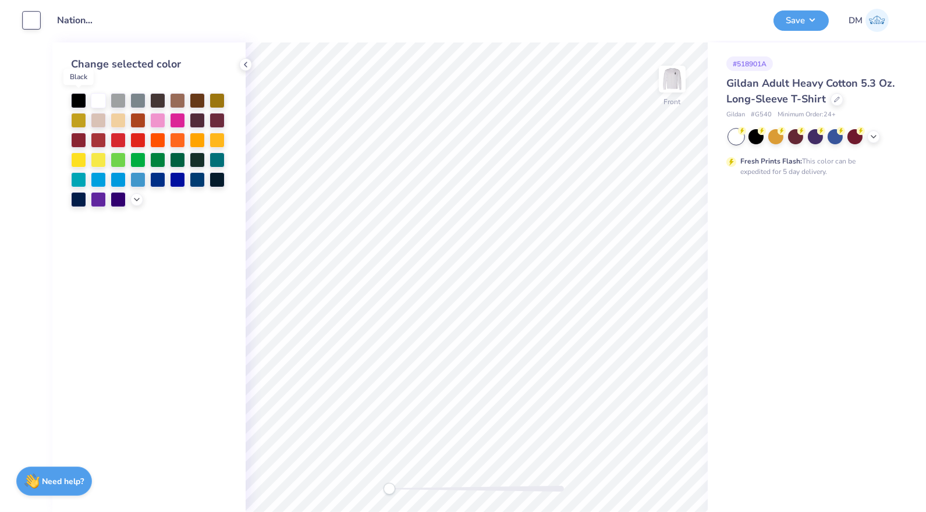
click at [73, 97] on div at bounding box center [78, 100] width 15 height 15
click at [811, 17] on button "Save" at bounding box center [800, 20] width 55 height 20
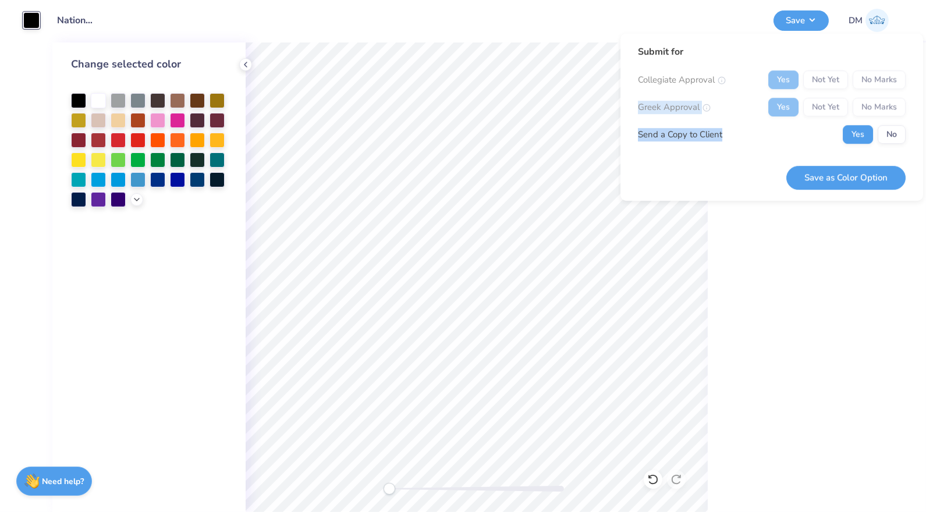
drag, startPoint x: 887, startPoint y: 81, endPoint x: 892, endPoint y: 121, distance: 40.4
click at [892, 121] on div "Collegiate Approval Yes Not Yet No Marks Greek Approval Yes Not Yet No Marks Se…" at bounding box center [772, 106] width 268 height 73
click at [895, 129] on button "No" at bounding box center [891, 134] width 28 height 19
click at [873, 176] on button "Save as Color Option" at bounding box center [845, 178] width 119 height 24
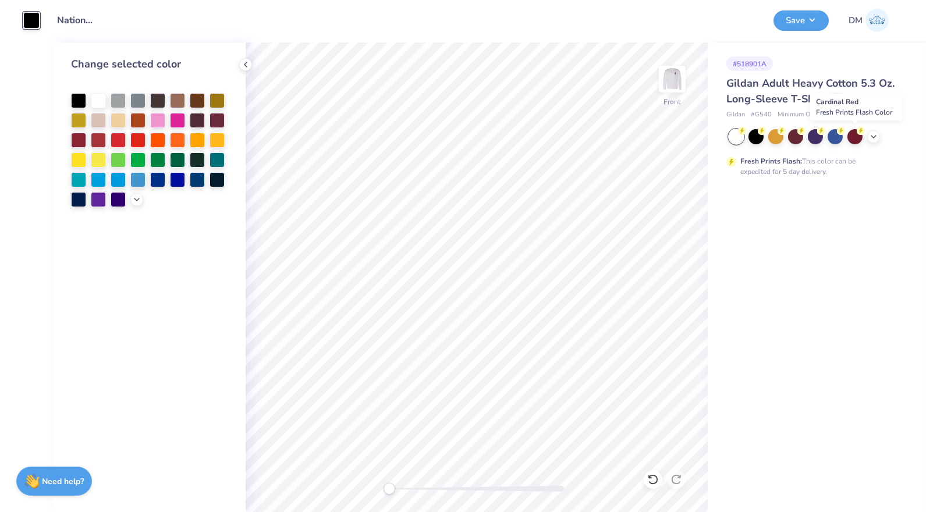
click at [851, 138] on div at bounding box center [854, 136] width 15 height 15
click at [97, 96] on div at bounding box center [98, 100] width 15 height 15
click at [666, 76] on img at bounding box center [671, 78] width 23 height 23
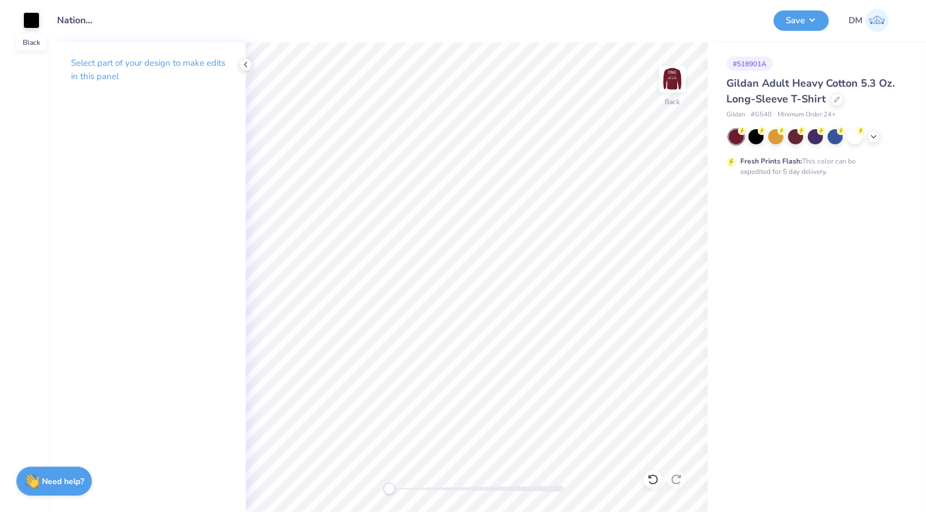
click at [30, 12] on div at bounding box center [31, 20] width 16 height 16
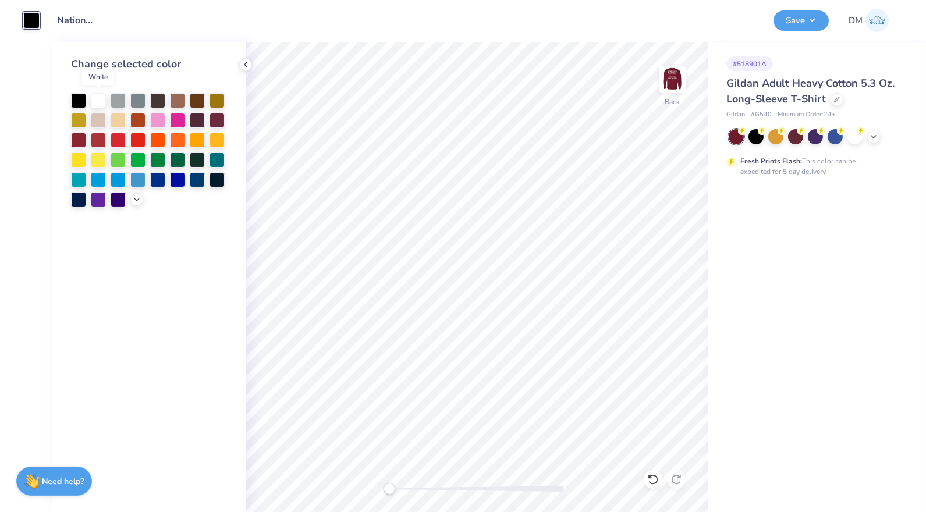
click at [97, 98] on div at bounding box center [98, 100] width 15 height 15
click at [798, 29] on button "Save" at bounding box center [800, 20] width 55 height 20
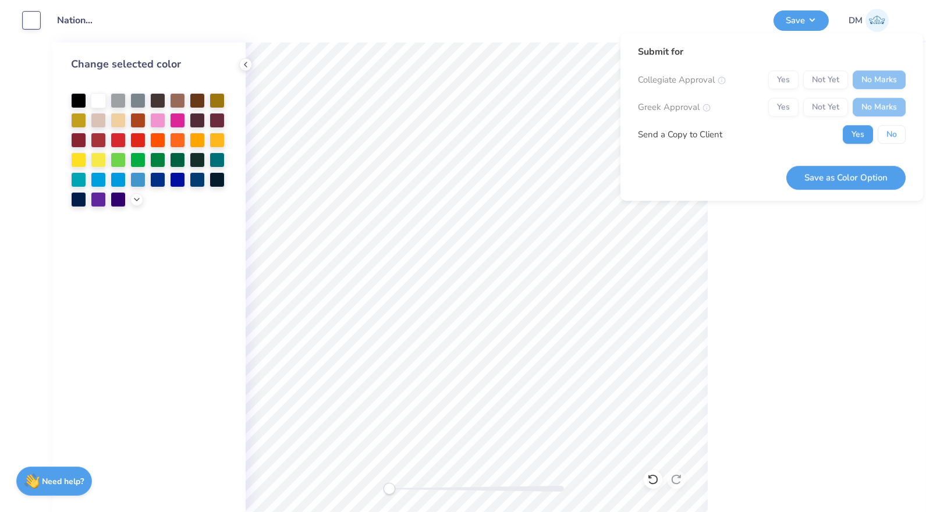
click at [894, 133] on button "No" at bounding box center [891, 134] width 28 height 19
click at [886, 179] on button "Save as Color Option" at bounding box center [845, 178] width 119 height 24
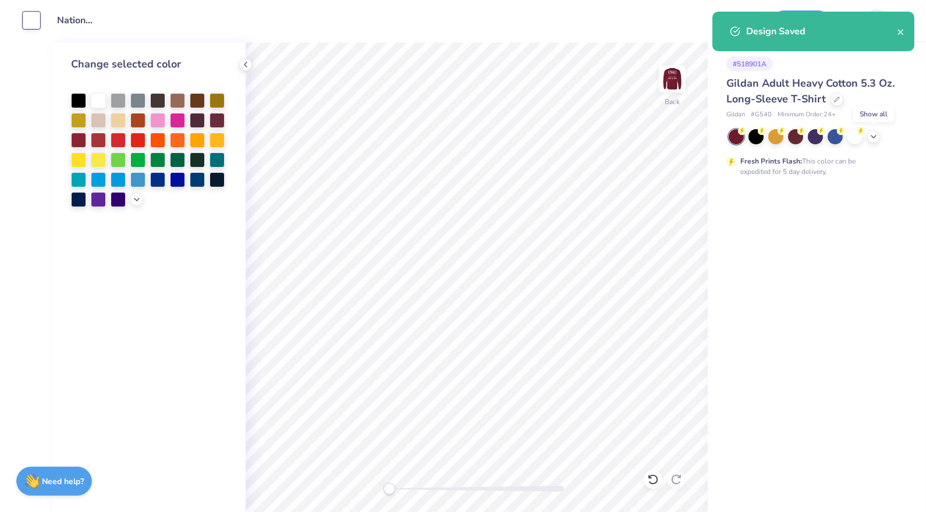
click at [873, 134] on icon at bounding box center [873, 136] width 9 height 9
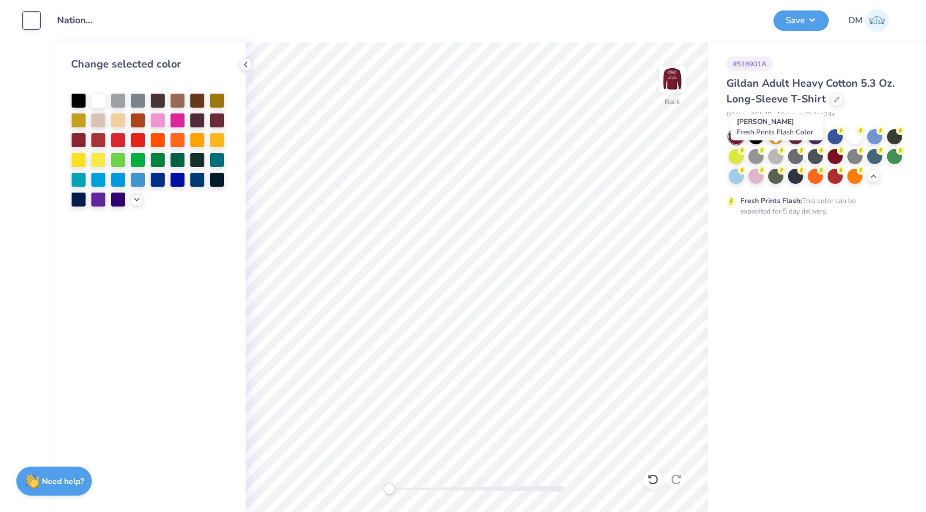
click at [776, 155] on div at bounding box center [775, 156] width 15 height 15
click at [84, 100] on div at bounding box center [78, 100] width 15 height 15
click at [670, 81] on img at bounding box center [671, 78] width 23 height 23
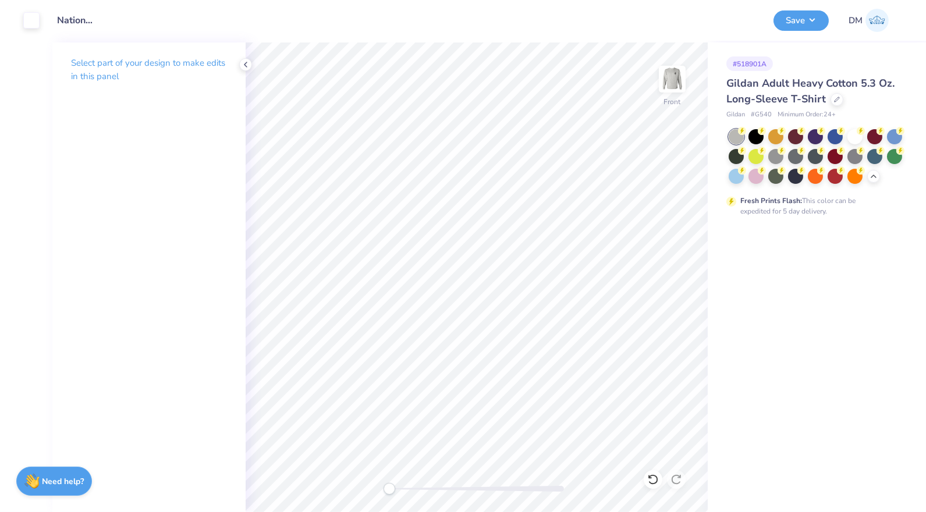
click at [32, 24] on div at bounding box center [31, 20] width 16 height 16
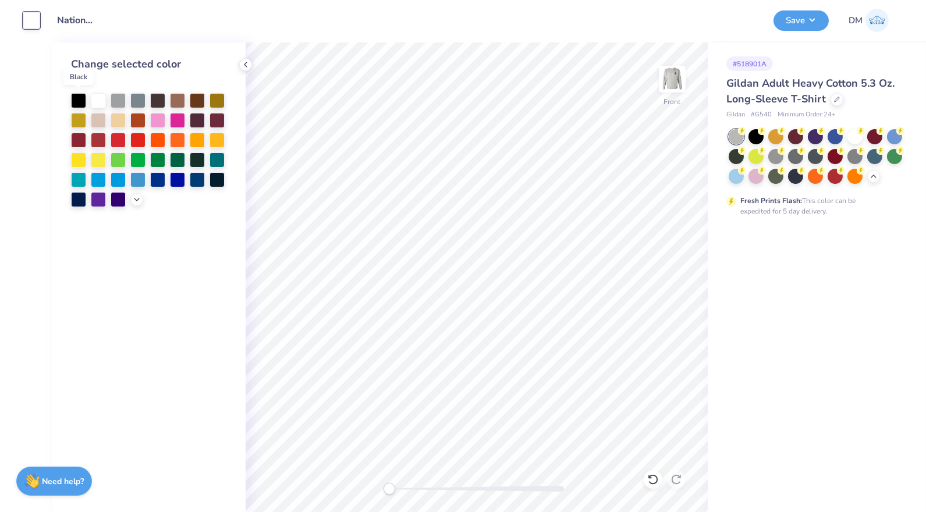
click at [85, 100] on div at bounding box center [78, 100] width 15 height 15
click at [793, 29] on div "Save" at bounding box center [800, 20] width 55 height 20
click at [798, 10] on button "Save" at bounding box center [800, 20] width 55 height 20
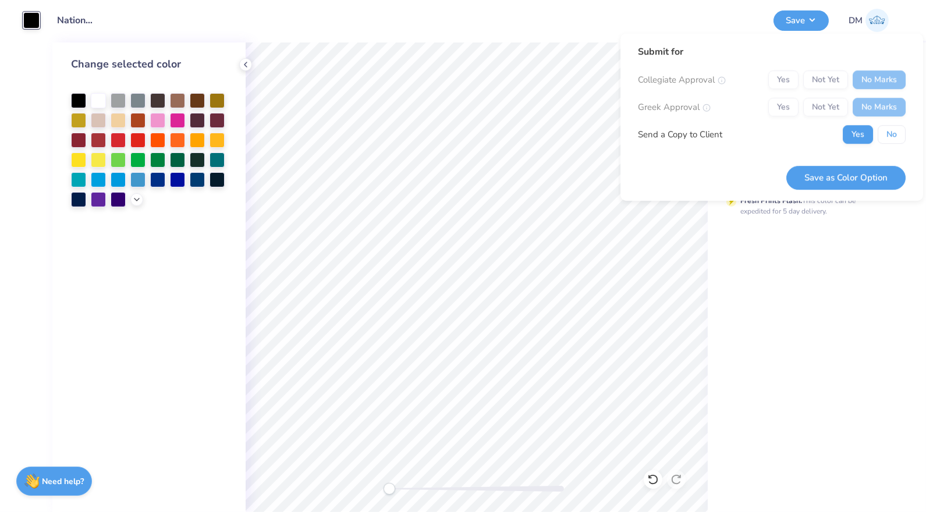
click at [894, 134] on button "No" at bounding box center [891, 134] width 28 height 19
click at [870, 175] on button "Save as Color Option" at bounding box center [845, 178] width 119 height 24
